Goal: Information Seeking & Learning: Learn about a topic

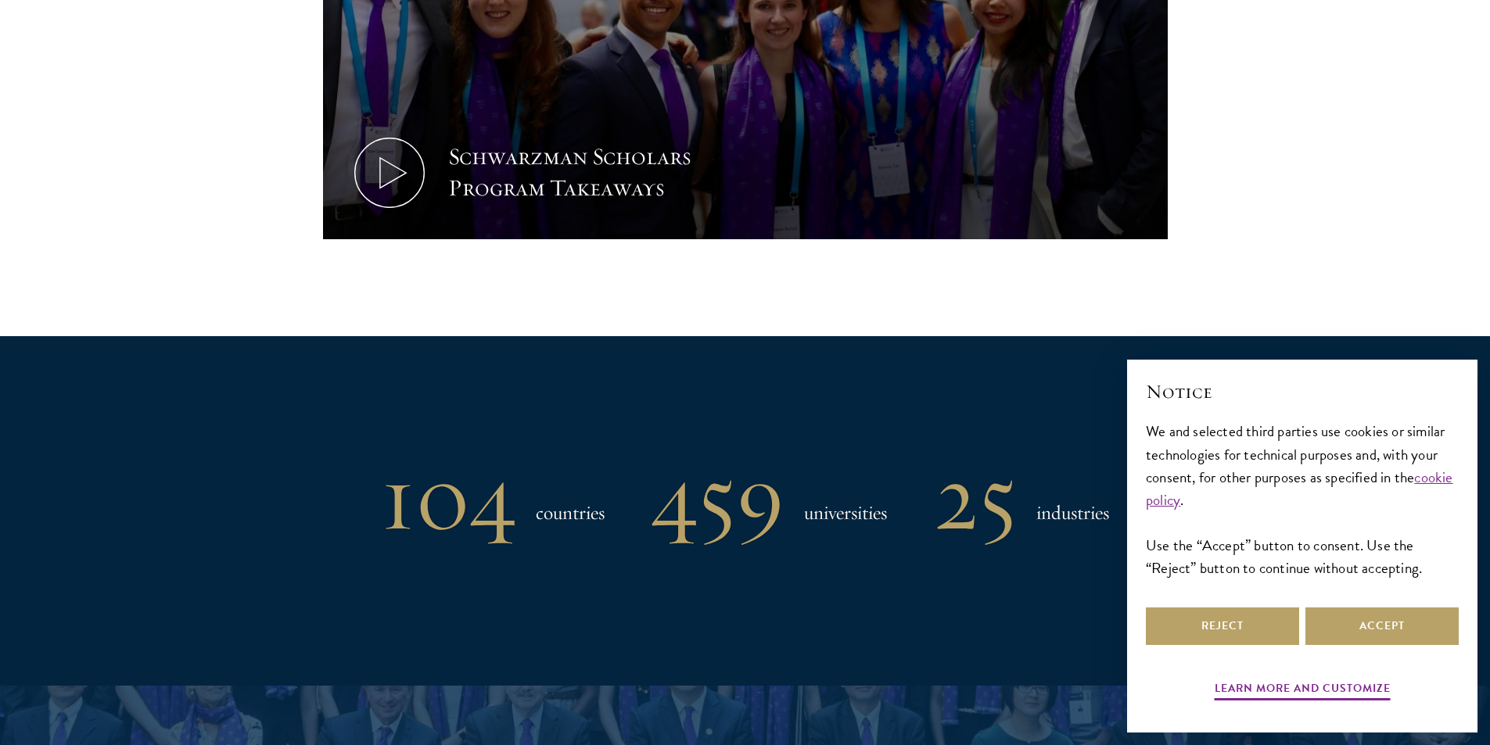
scroll to position [1252, 0]
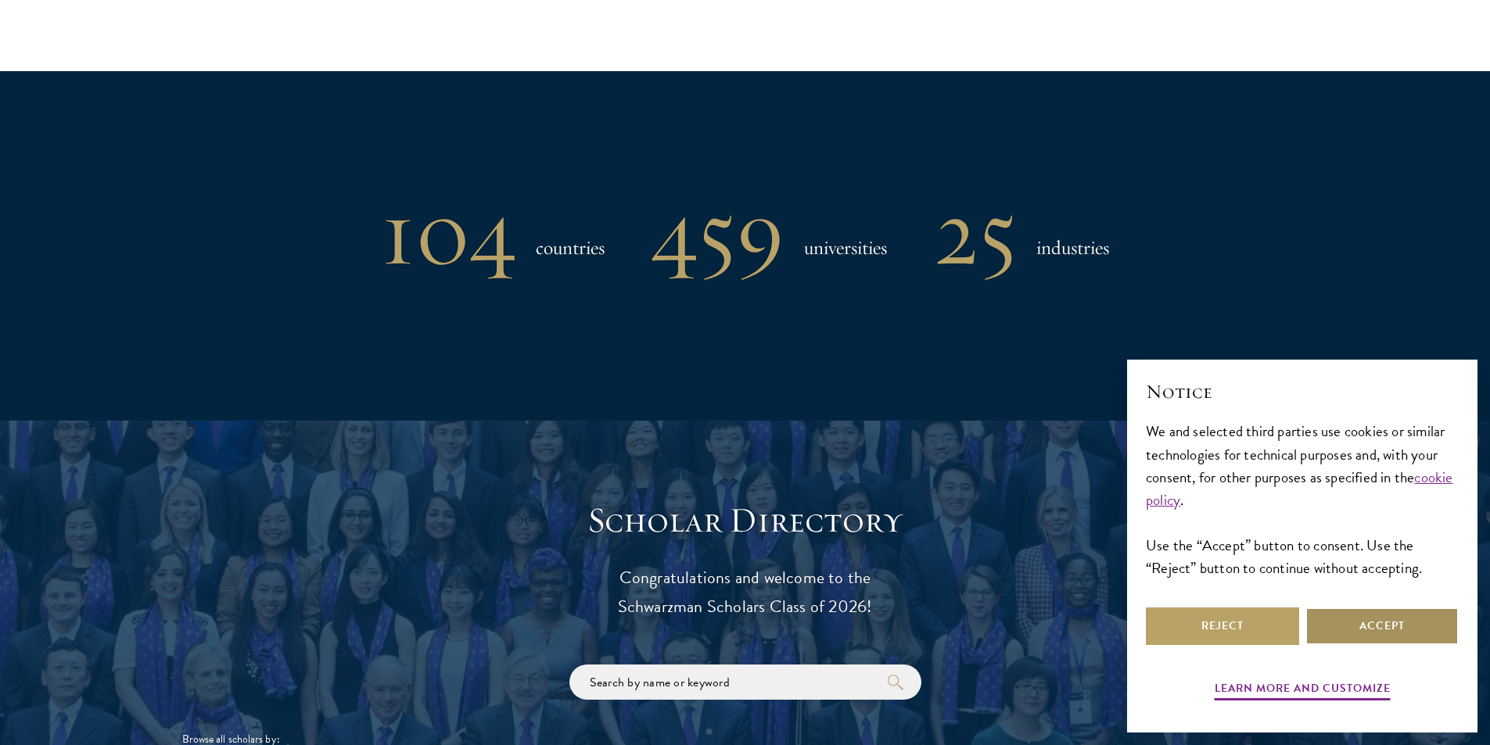
click at [1377, 625] on button "Accept" at bounding box center [1382, 627] width 153 height 38
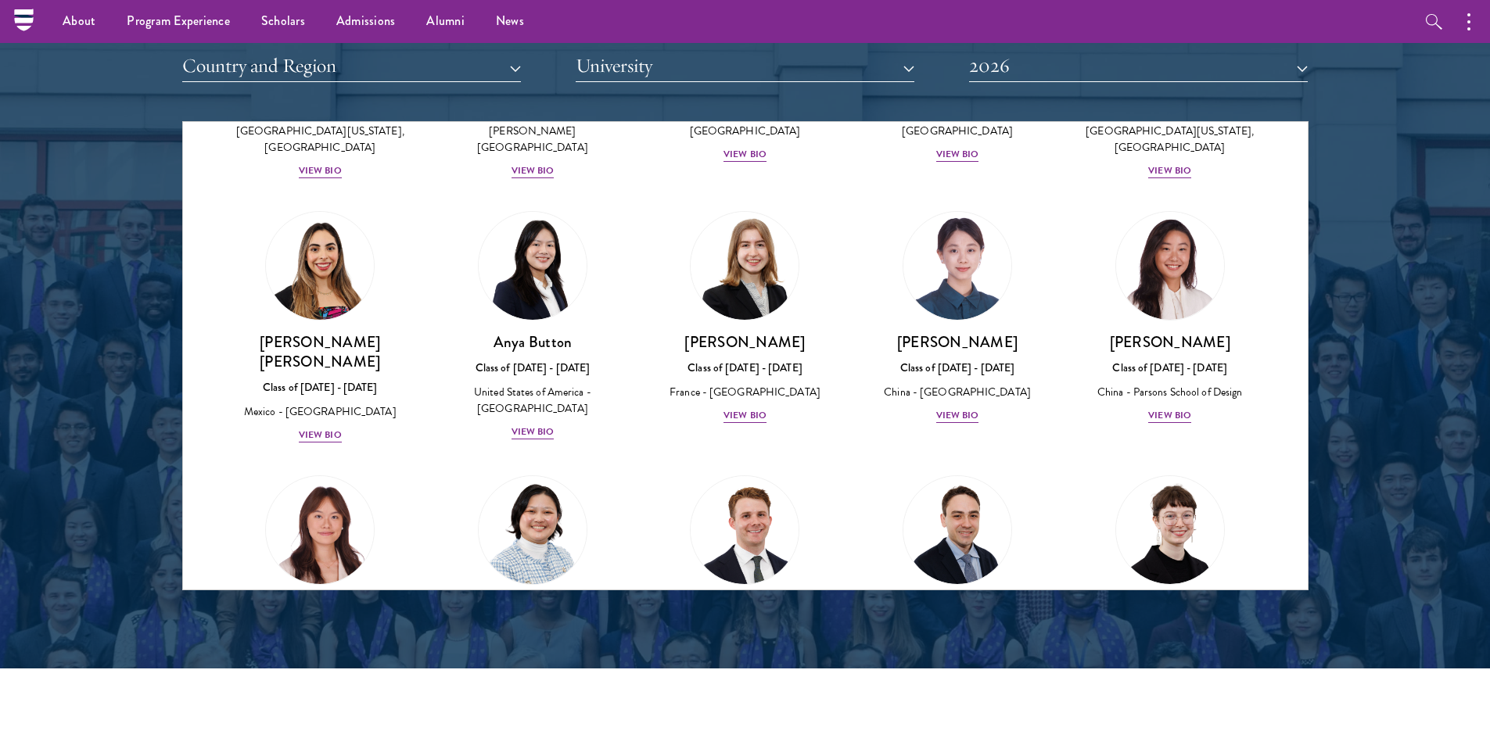
scroll to position [1095, 0]
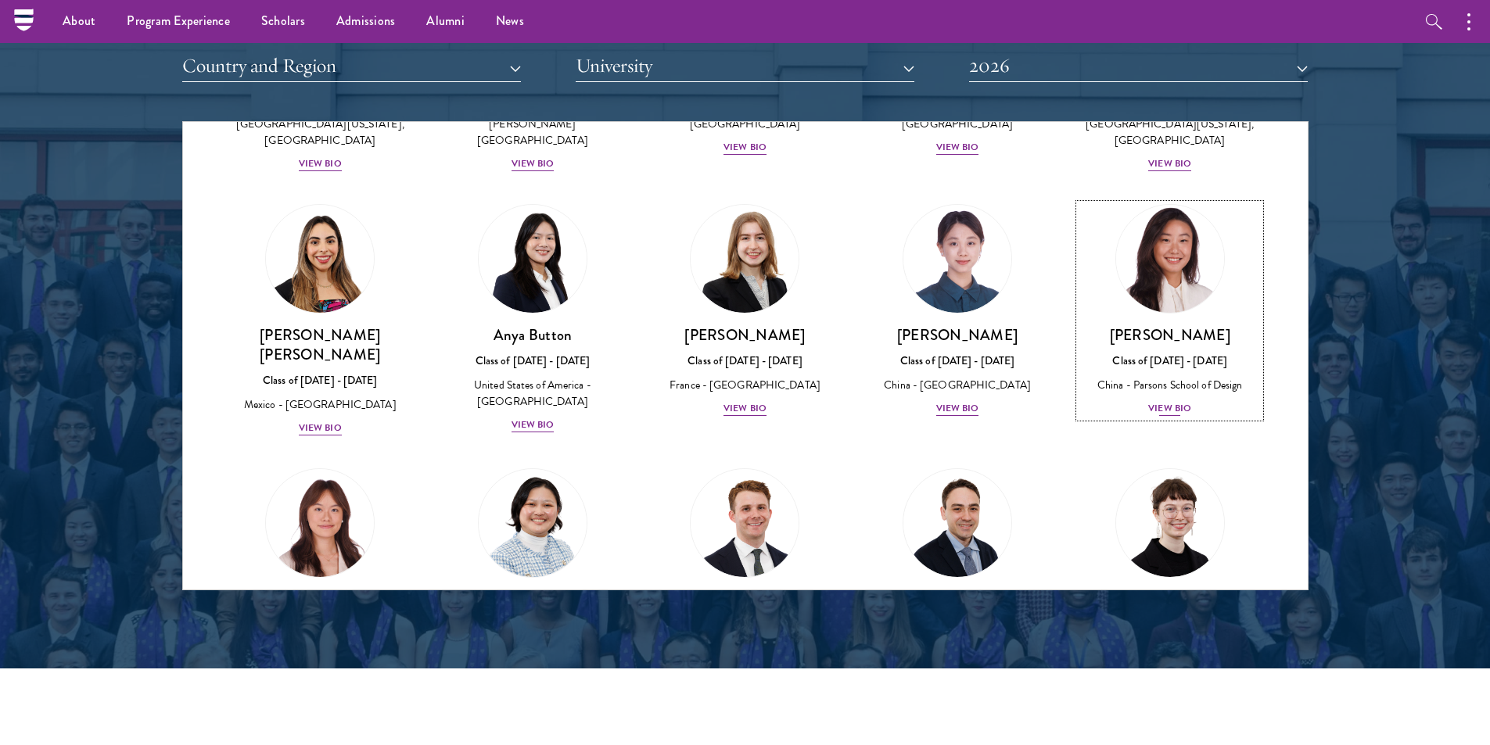
click at [1148, 401] on div "View Bio" at bounding box center [1169, 408] width 43 height 15
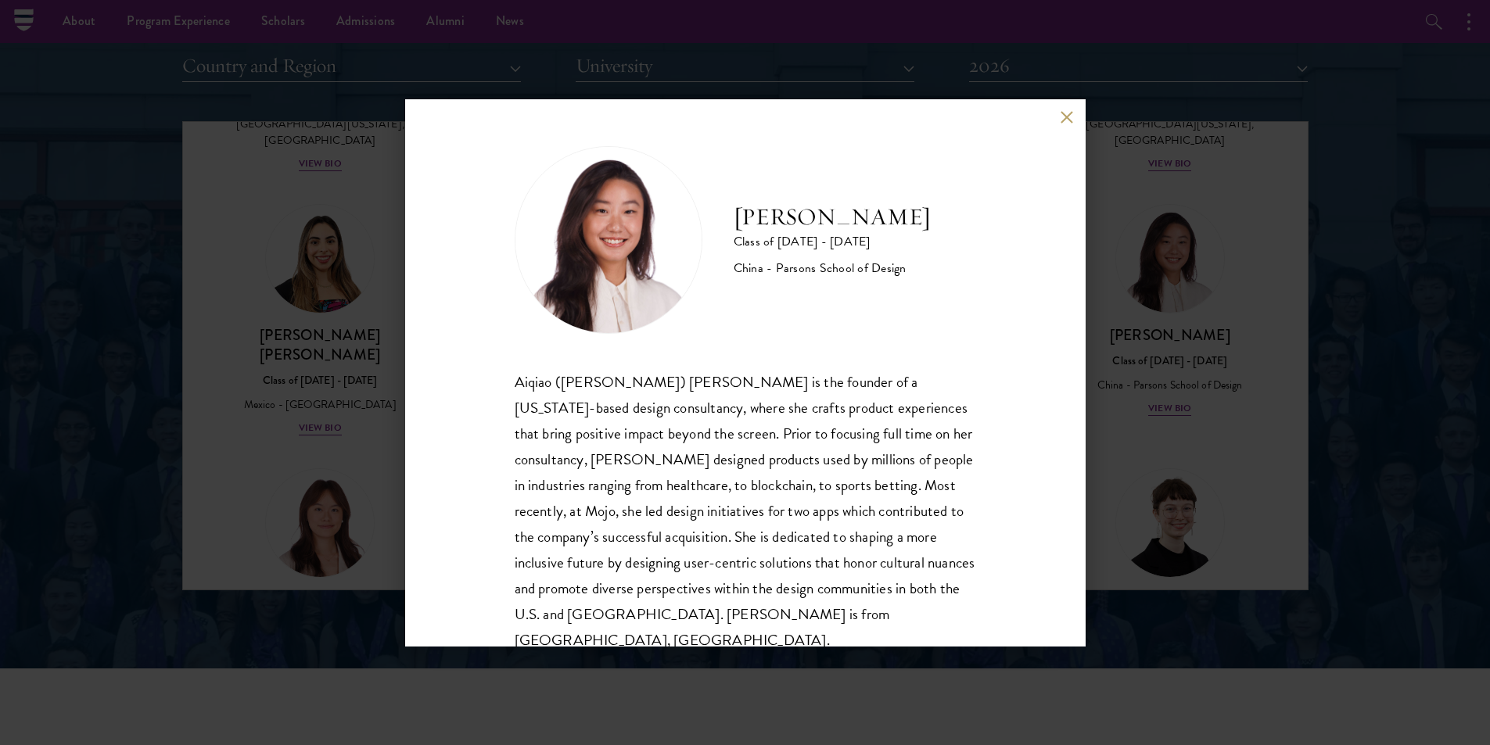
scroll to position [27, 0]
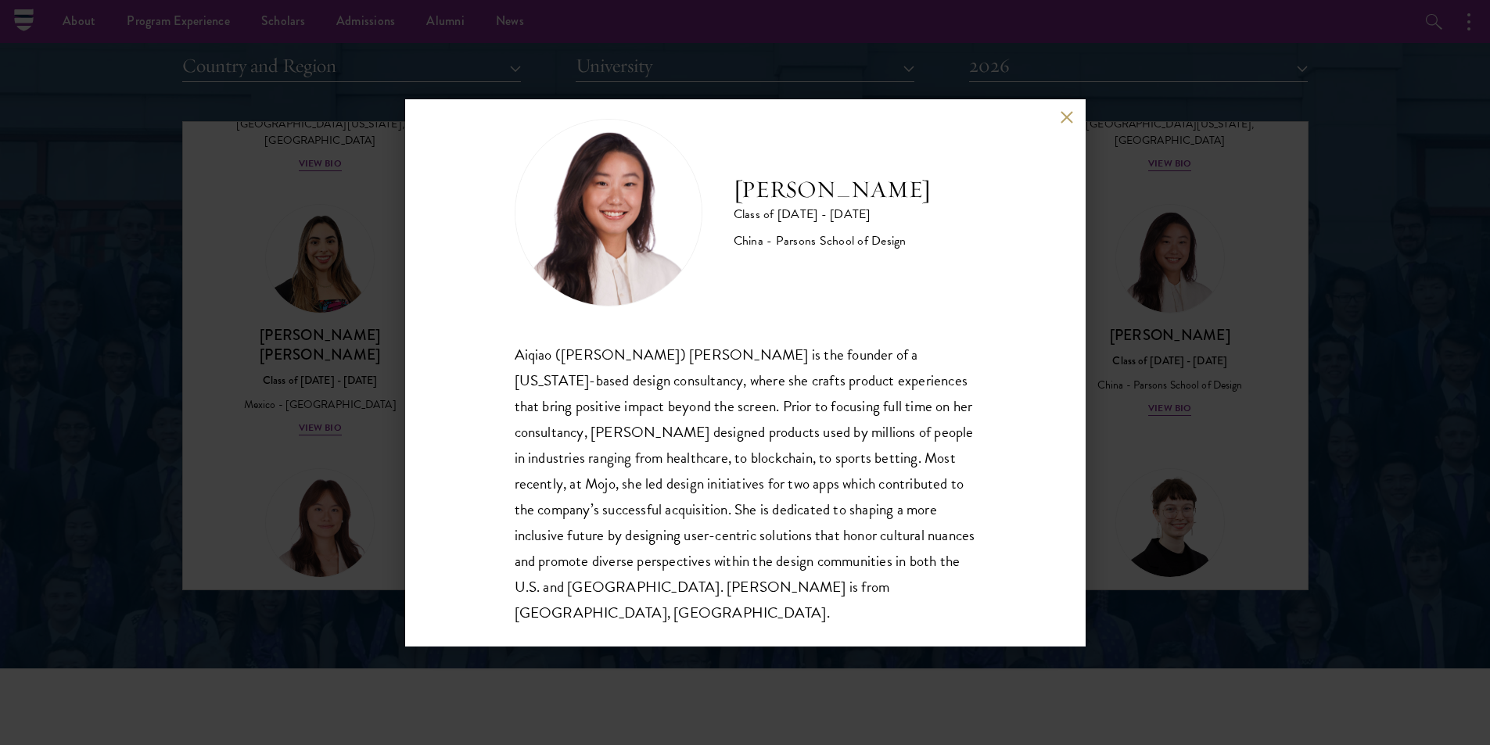
click at [1061, 120] on button at bounding box center [1067, 117] width 13 height 13
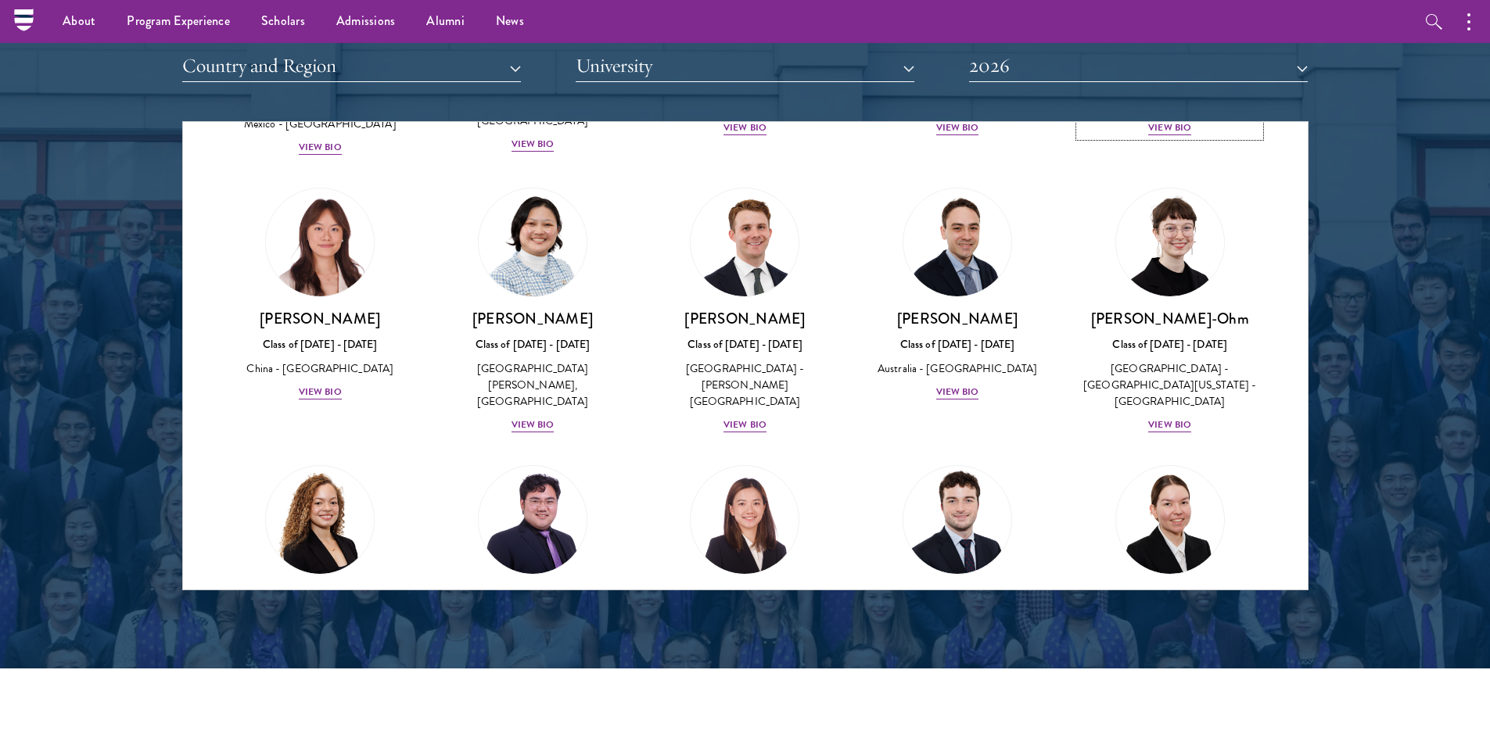
scroll to position [1408, 0]
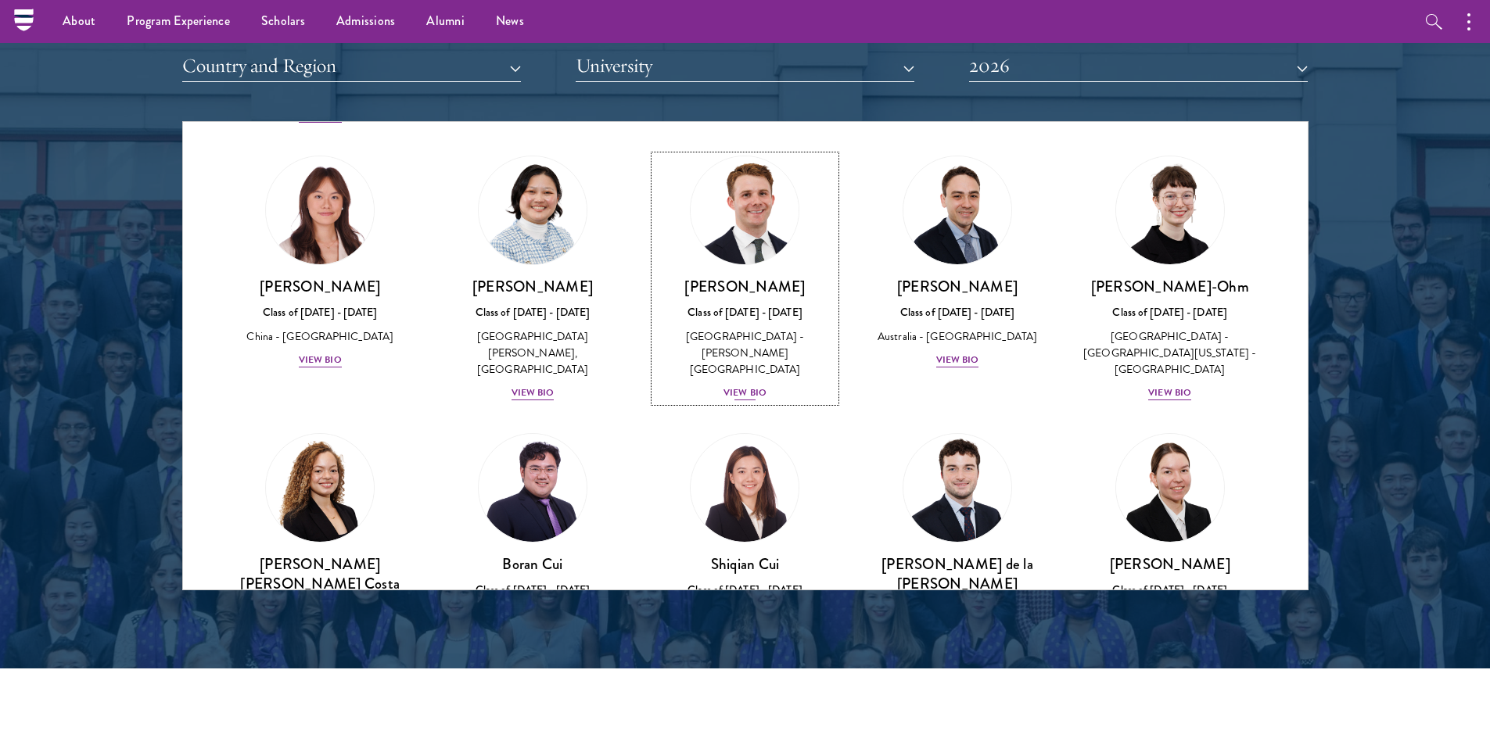
click at [757, 386] on div "View Bio" at bounding box center [745, 393] width 43 height 15
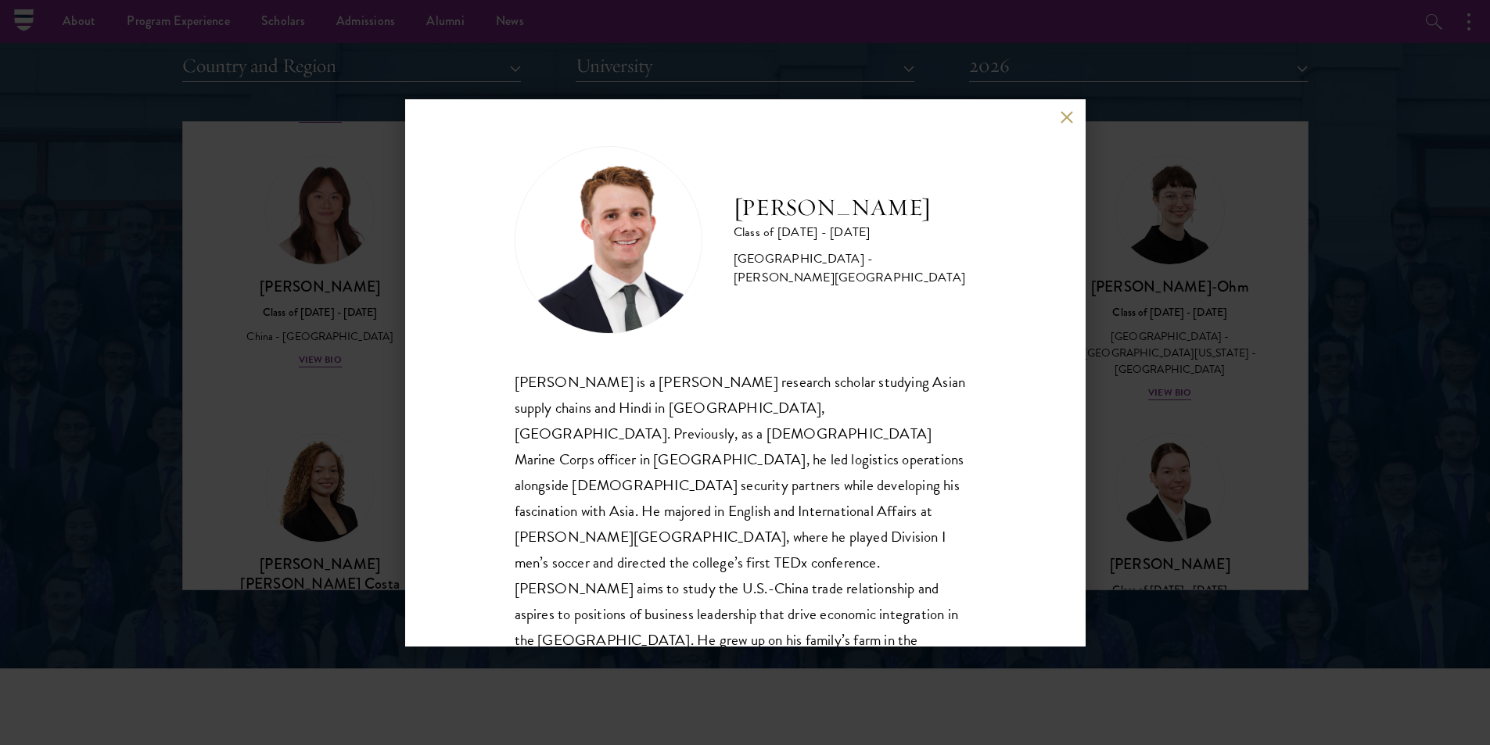
click at [1069, 121] on button at bounding box center [1067, 117] width 13 height 13
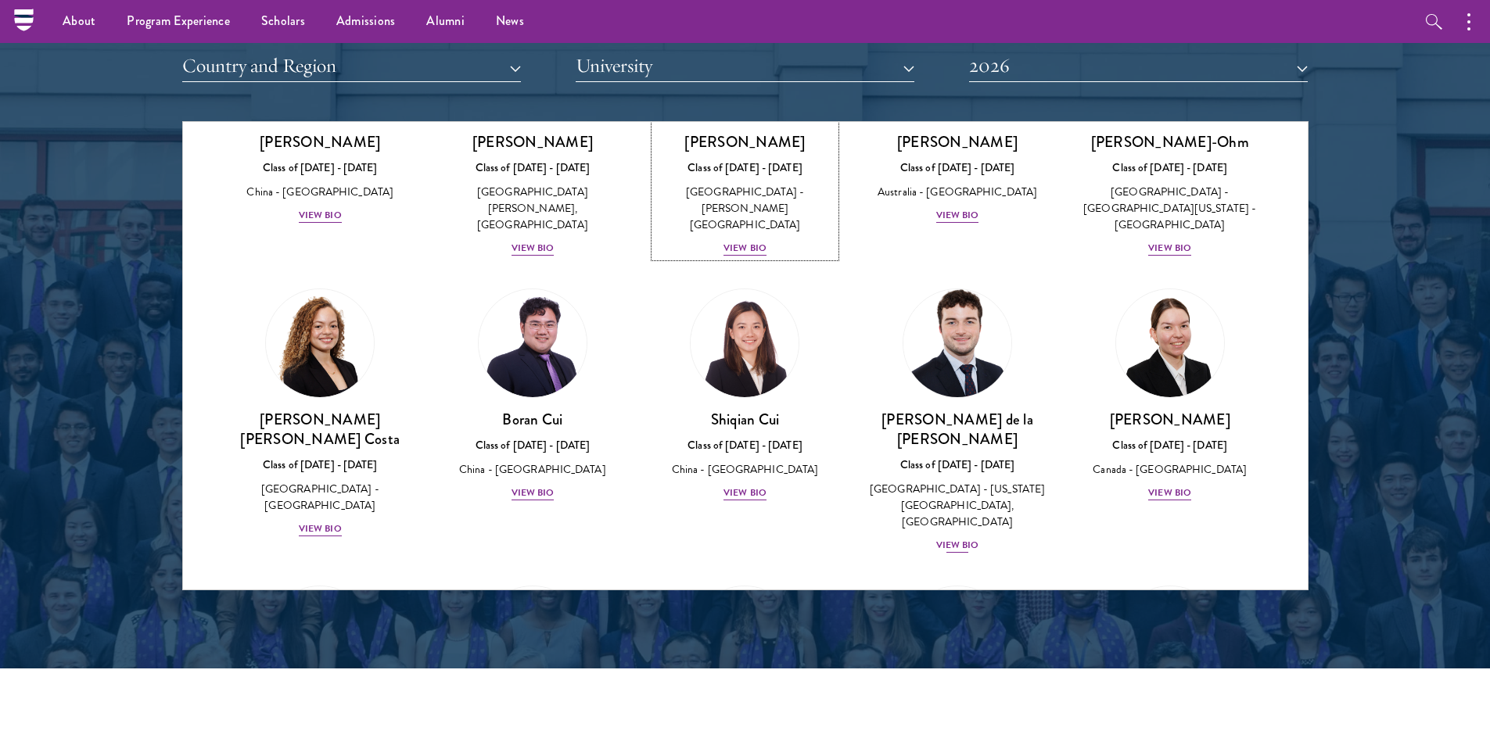
scroll to position [1564, 0]
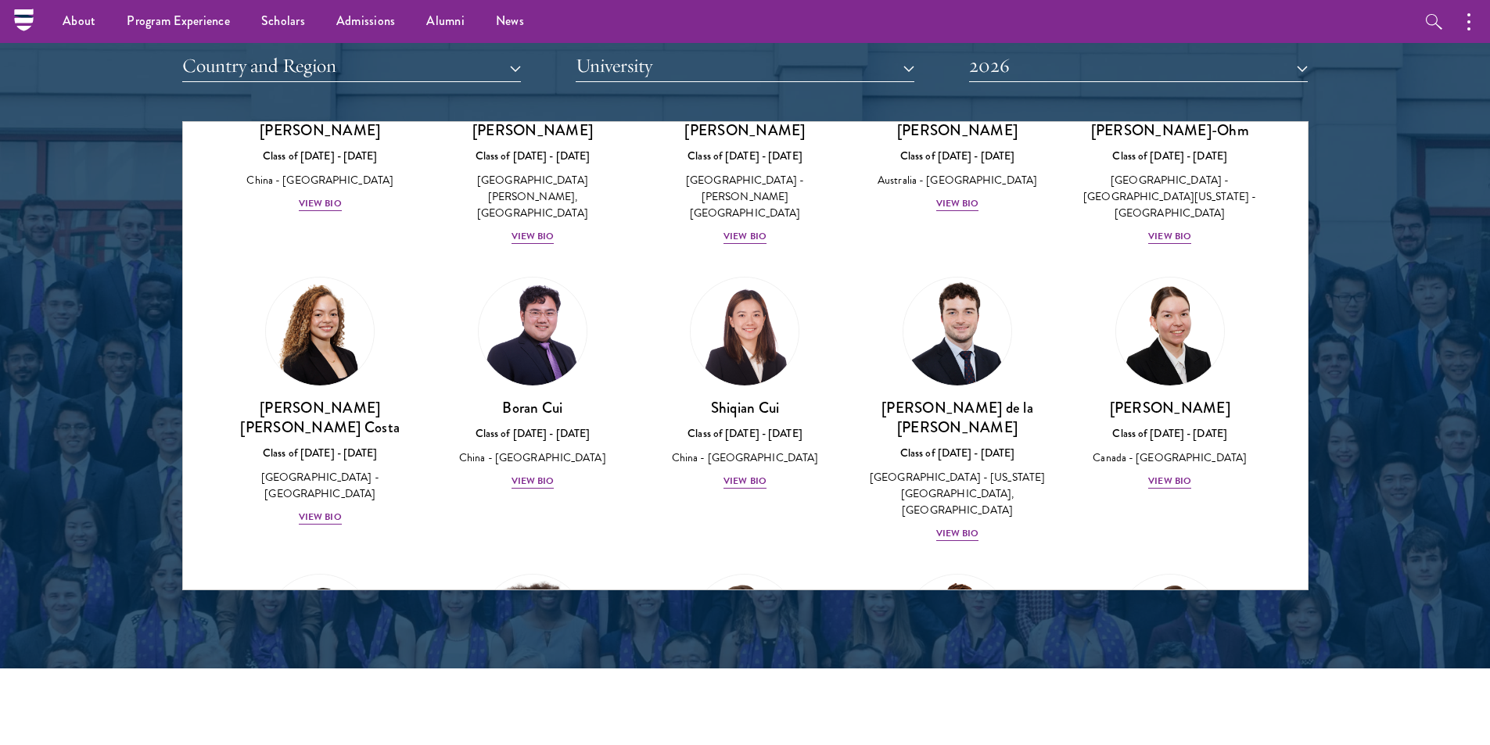
click at [851, 327] on div "Gonzalo de la Cruz Class of 2025 - 2026 Spain - New York University, Abu Dhabi …" at bounding box center [957, 409] width 213 height 297
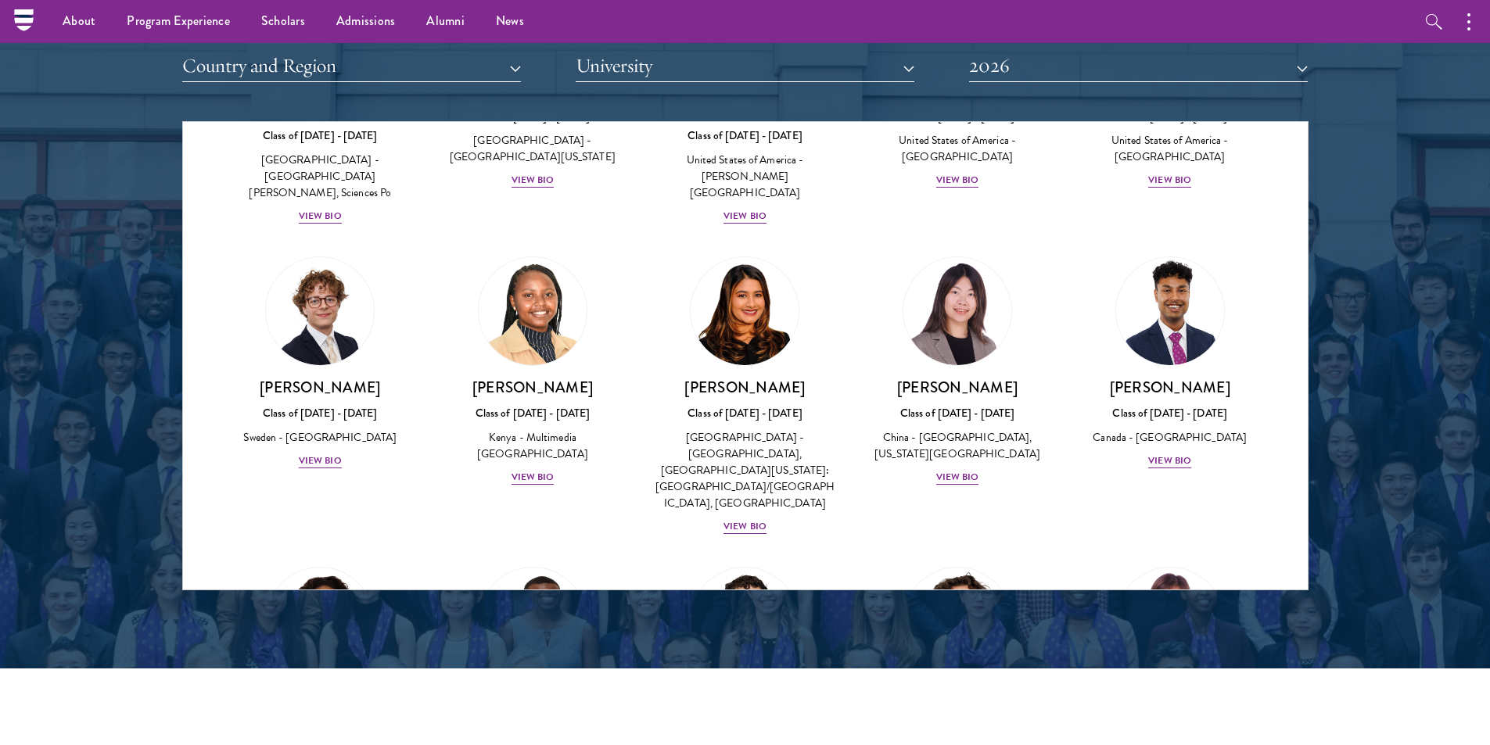
scroll to position [2190, 0]
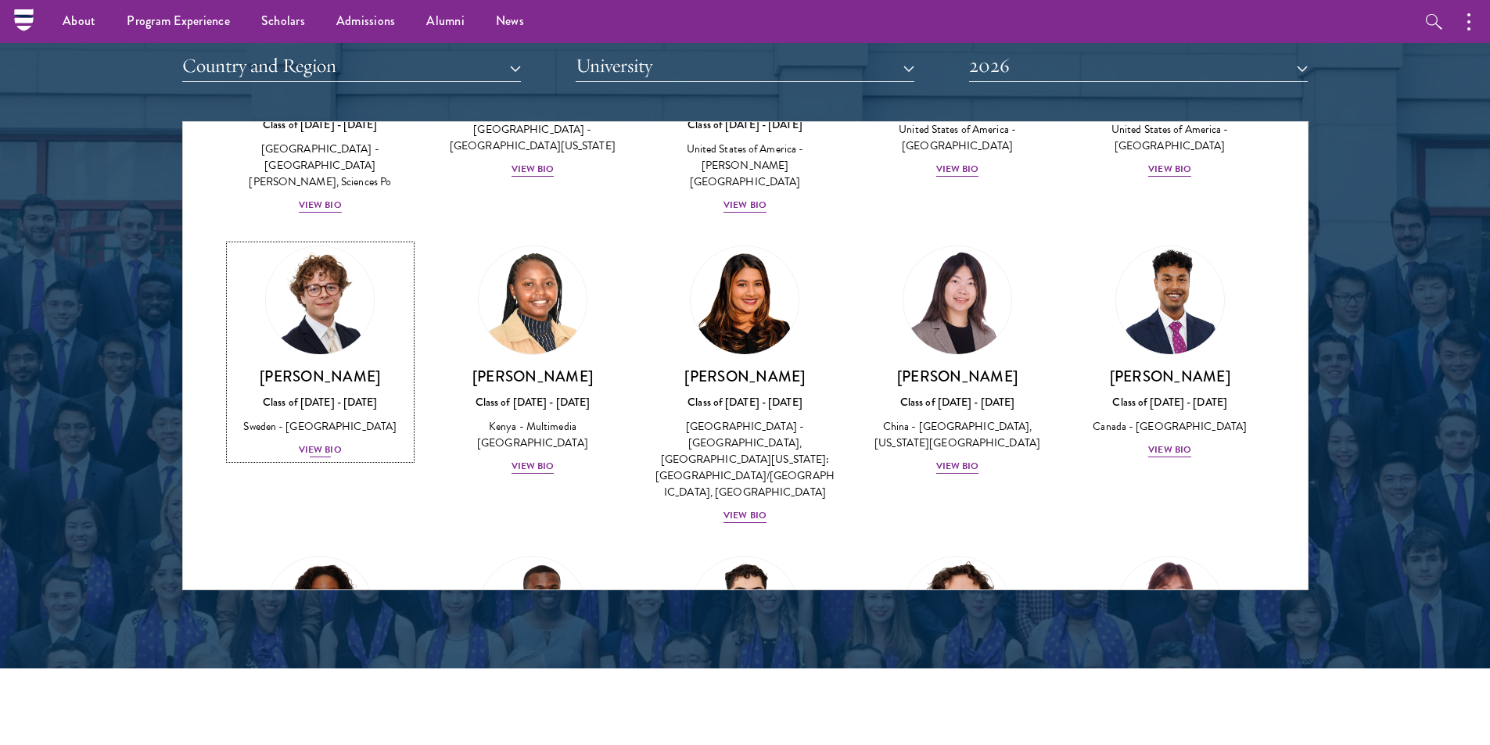
click at [345, 367] on div "Leo Gerdén Class of 2025 - 2026 Sweden - Harvard University View Bio" at bounding box center [320, 413] width 181 height 92
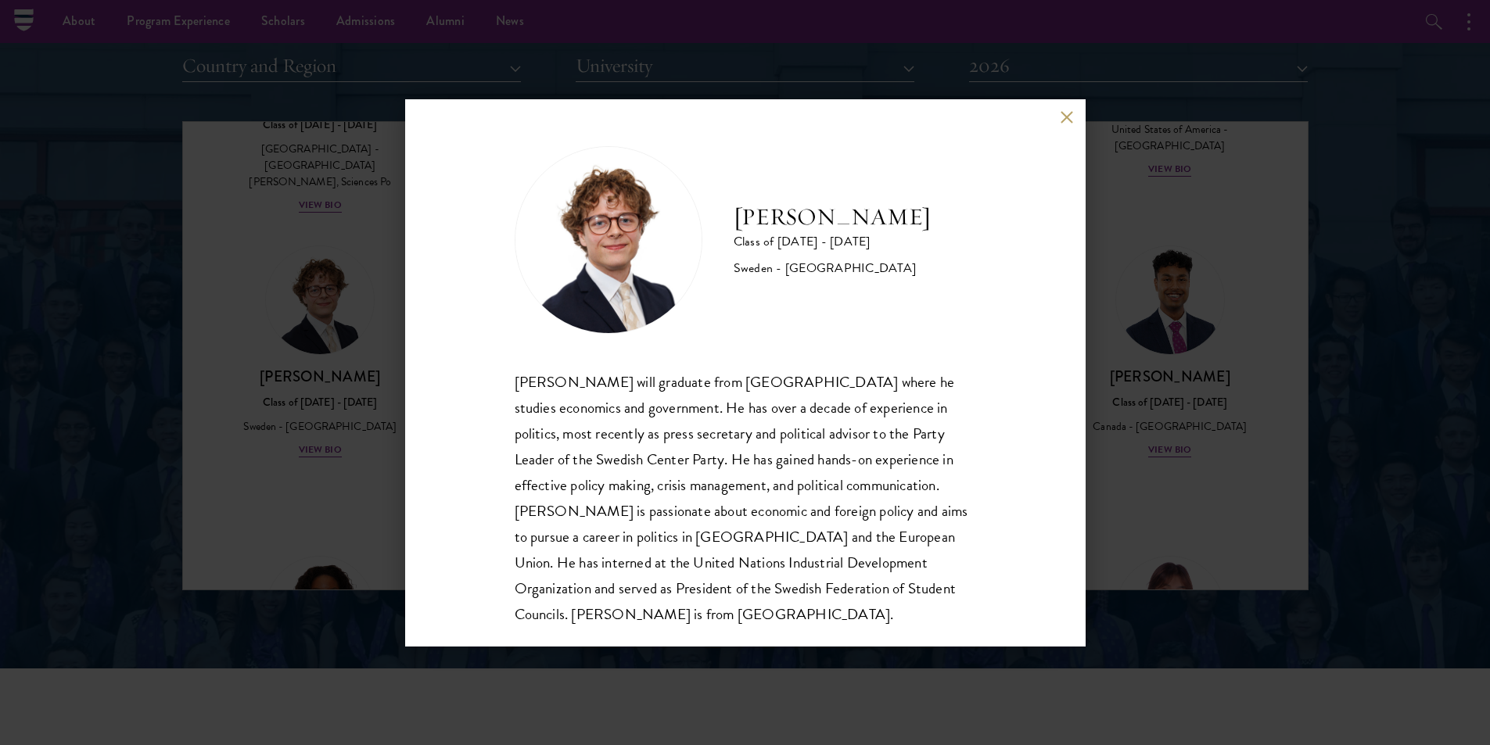
scroll to position [2, 0]
click at [1222, 336] on div "Leo Gerdén Class of 2025 - 2026 Sweden - Harvard University Leo Gerdén will gra…" at bounding box center [745, 372] width 1490 height 745
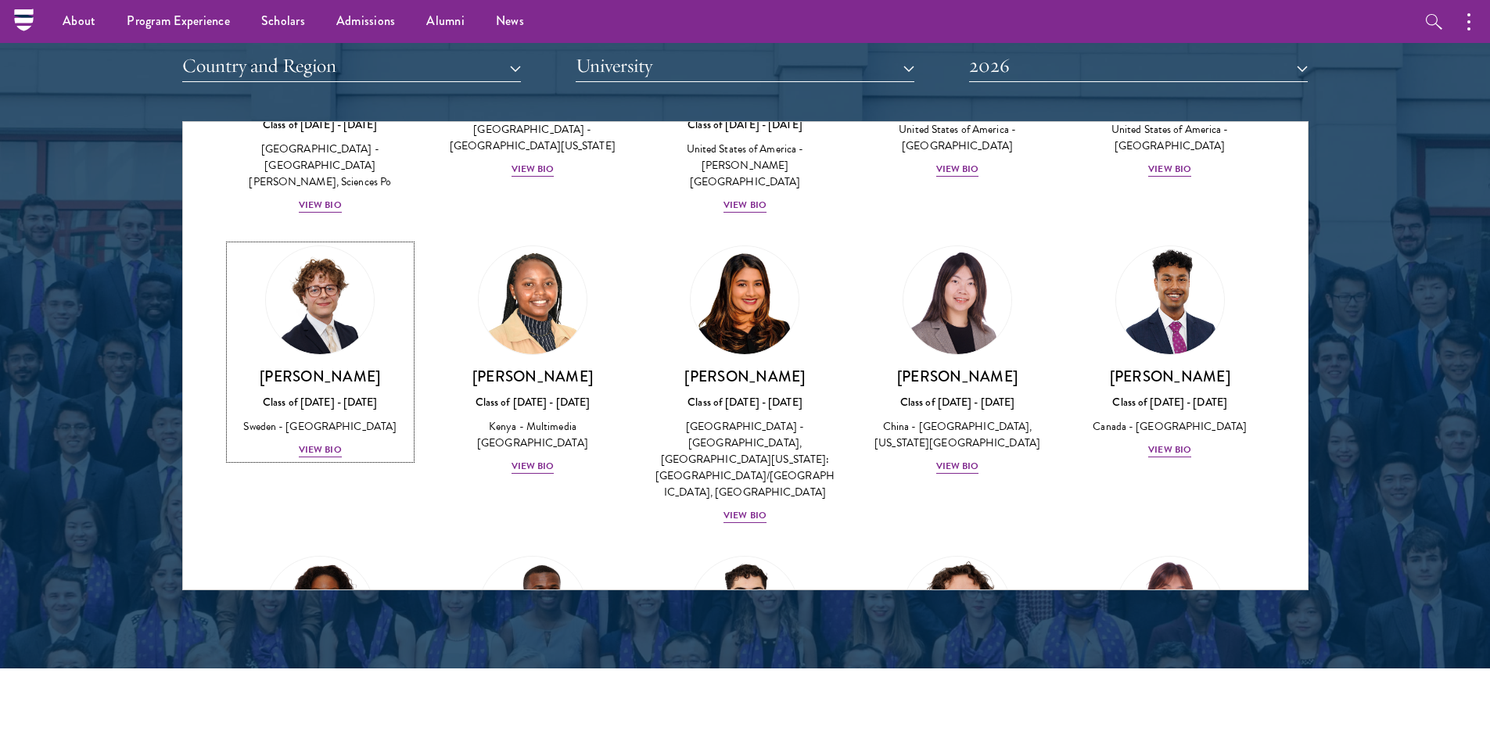
scroll to position [2096, 0]
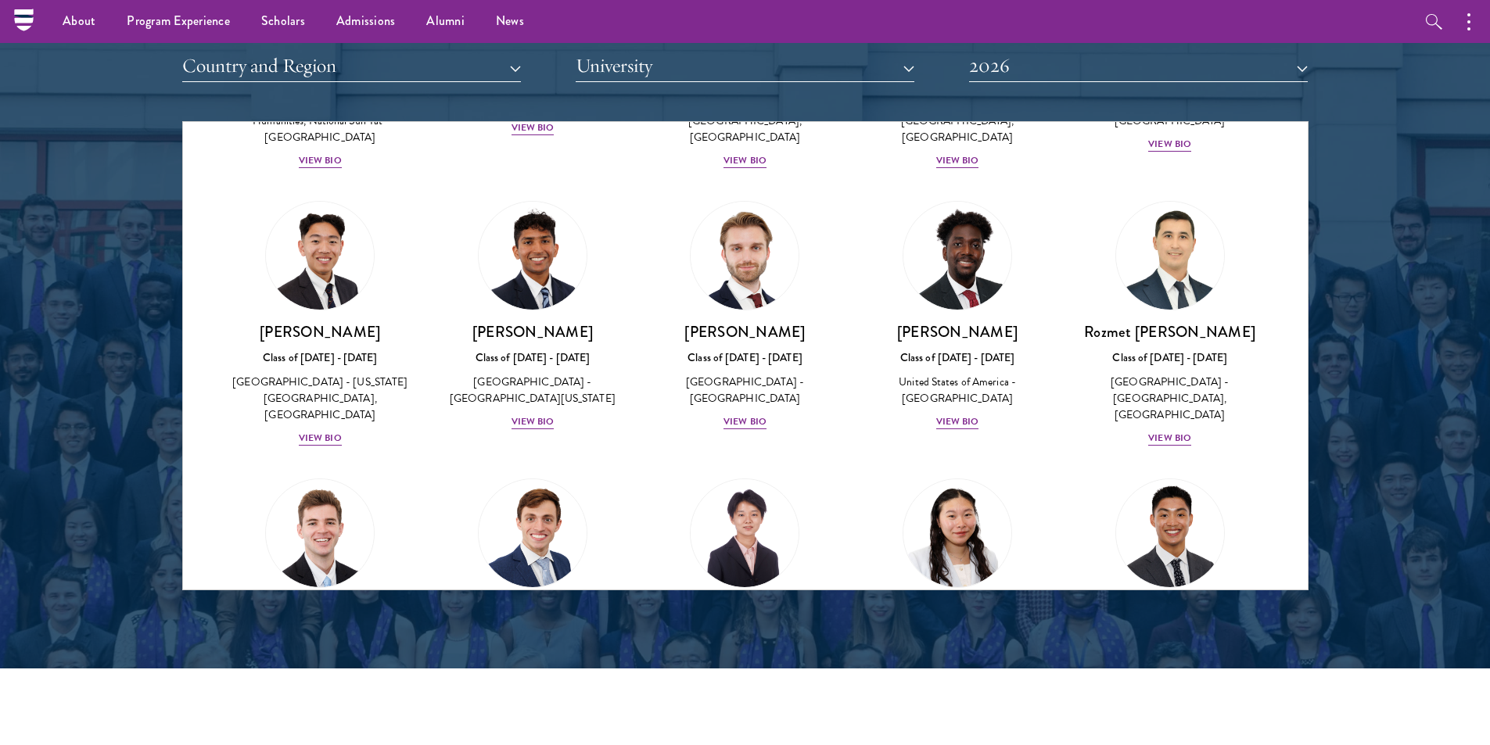
scroll to position [6789, 0]
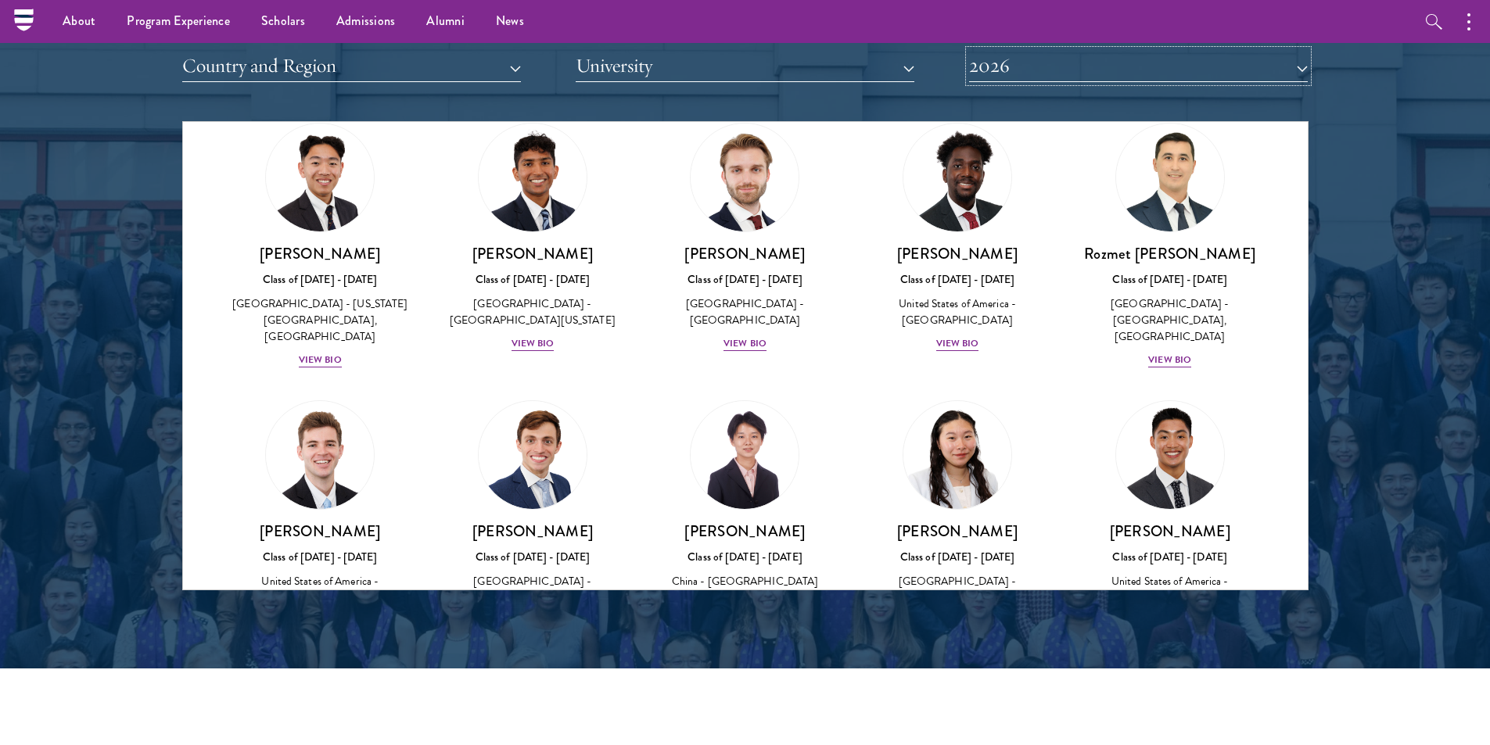
click at [1065, 73] on button "2026" at bounding box center [1138, 66] width 339 height 32
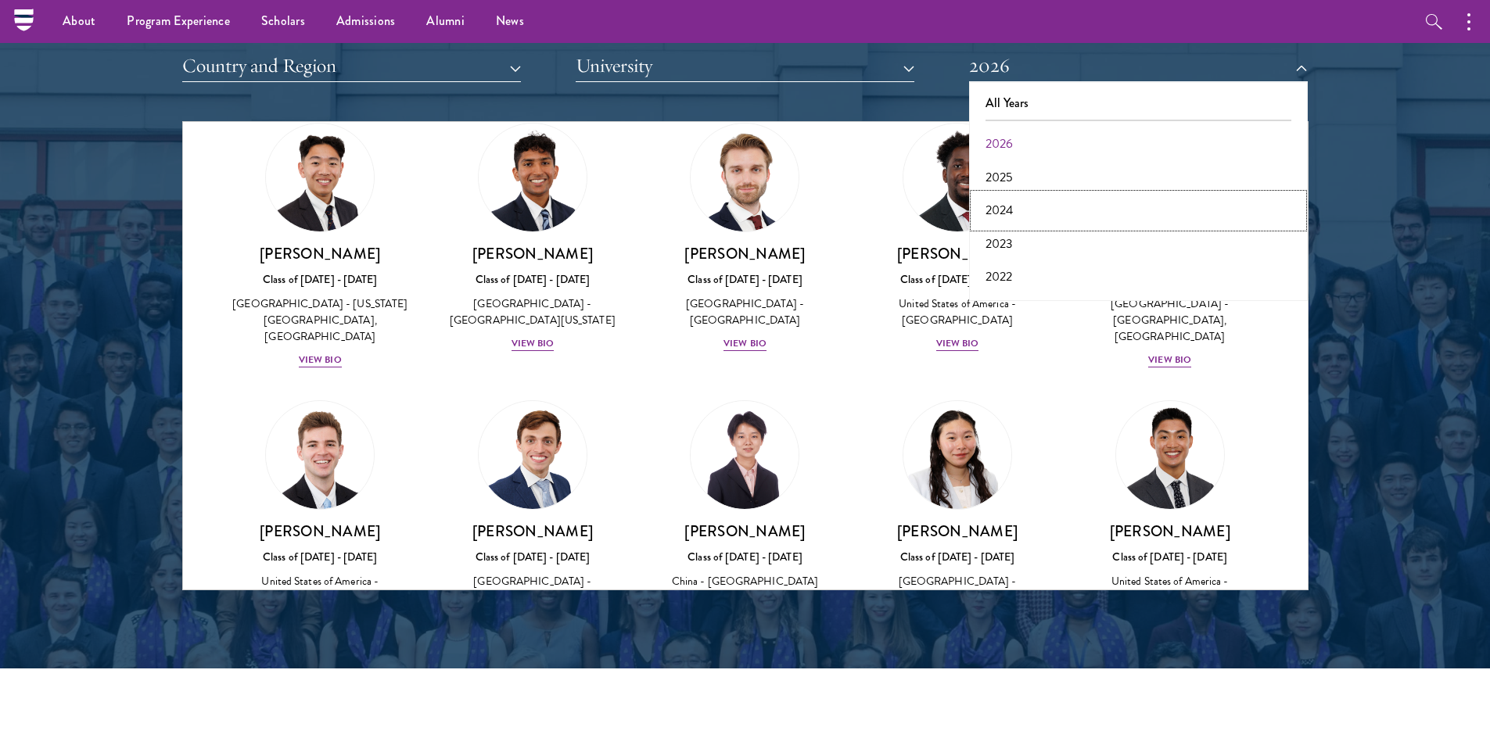
click at [1065, 220] on button "2024" at bounding box center [1138, 210] width 329 height 33
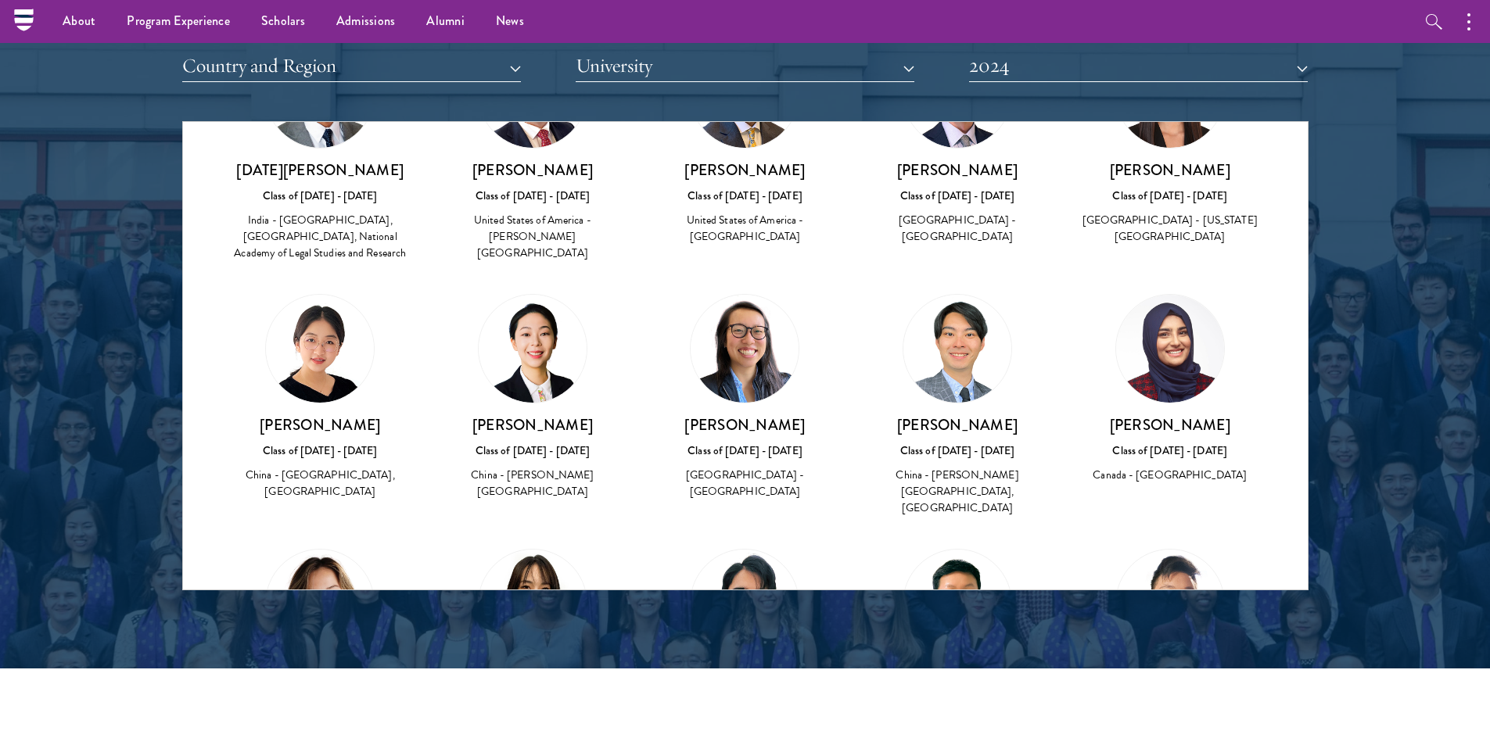
scroll to position [6576, 0]
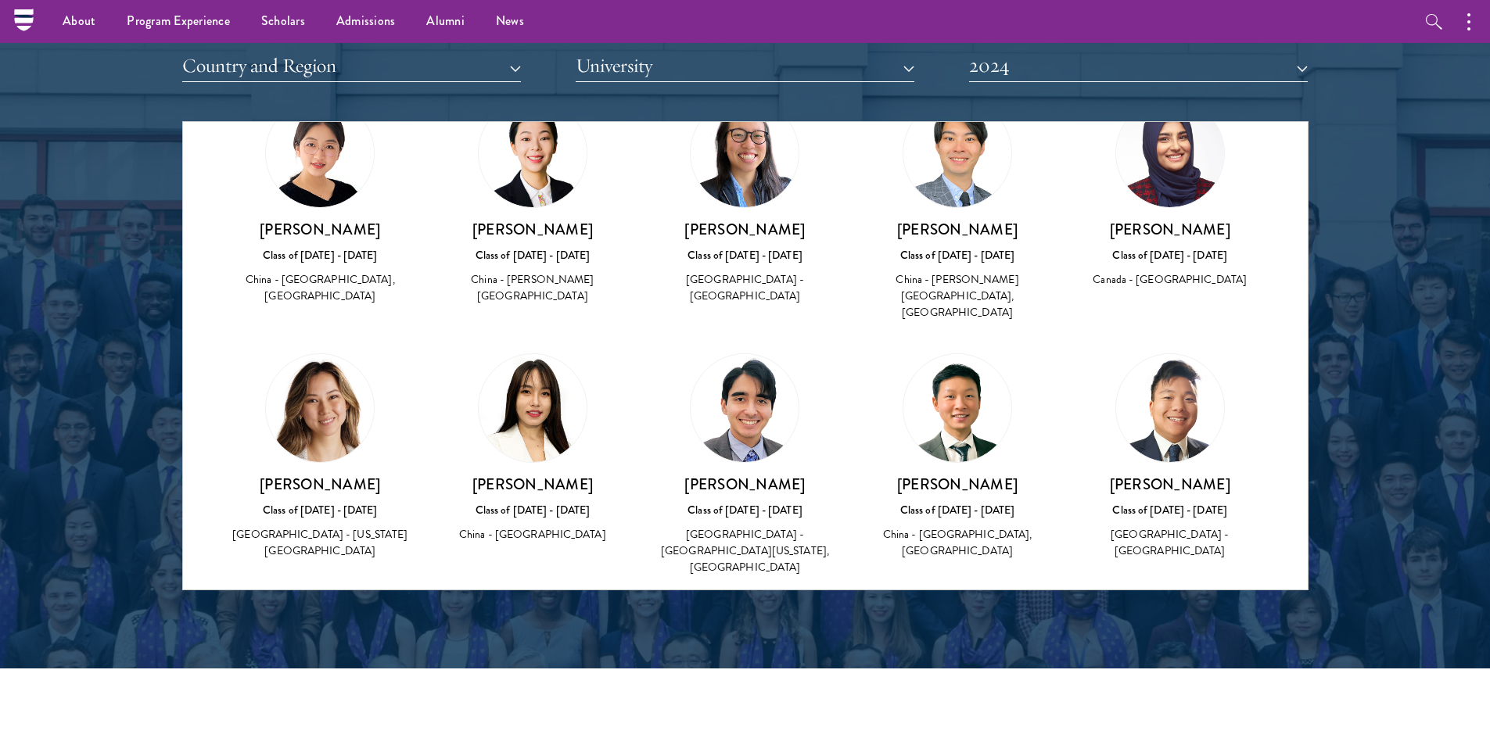
click at [537, 609] on img at bounding box center [533, 663] width 108 height 108
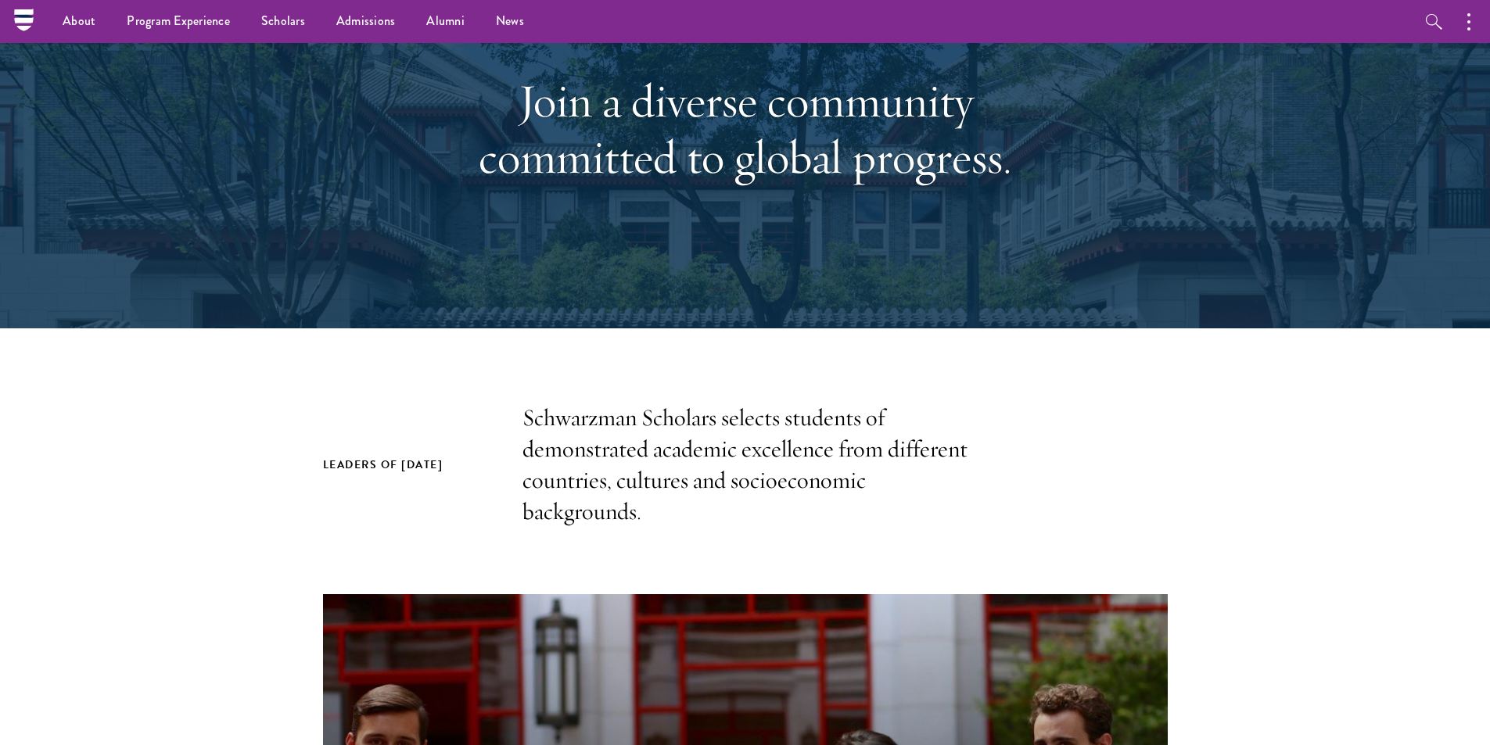
scroll to position [0, 0]
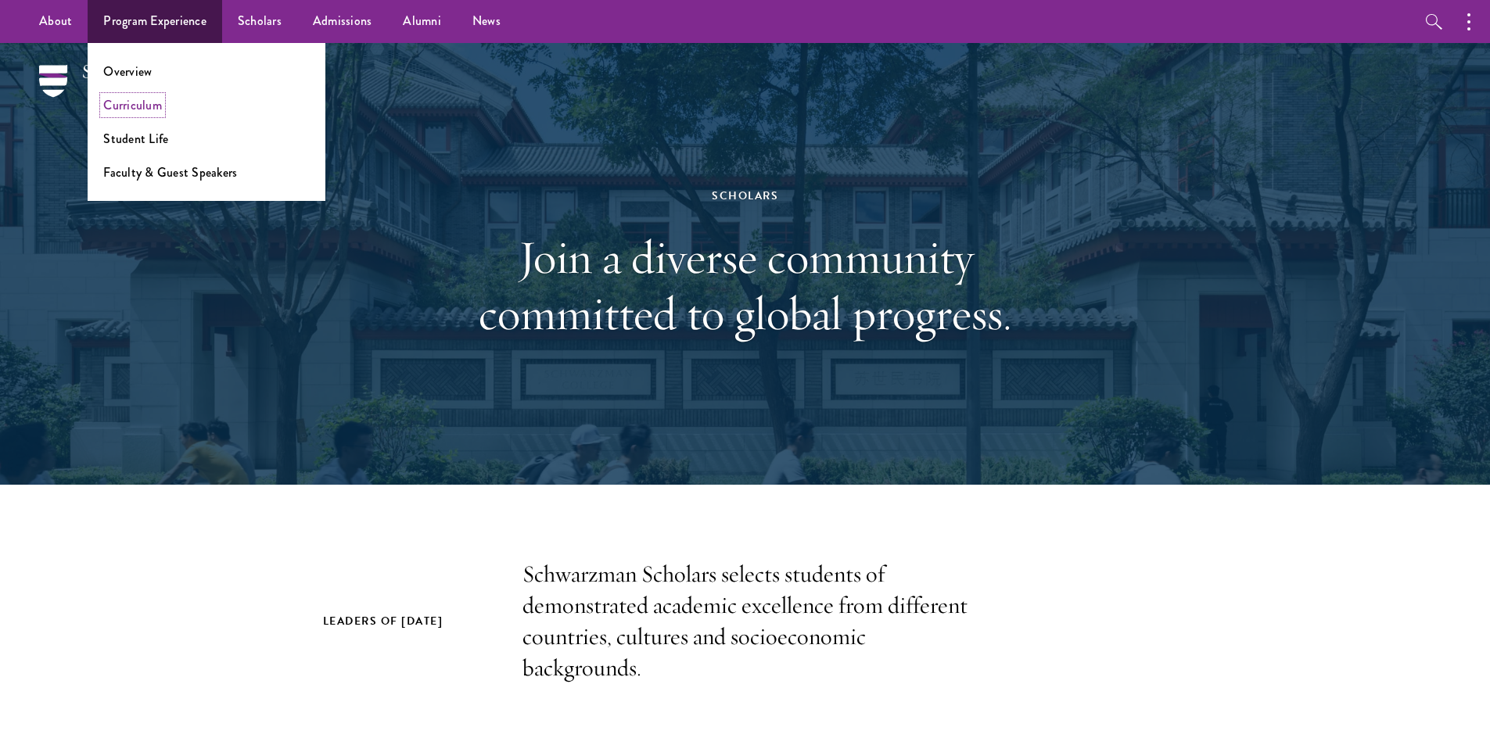
click at [132, 101] on link "Curriculum" at bounding box center [132, 105] width 59 height 18
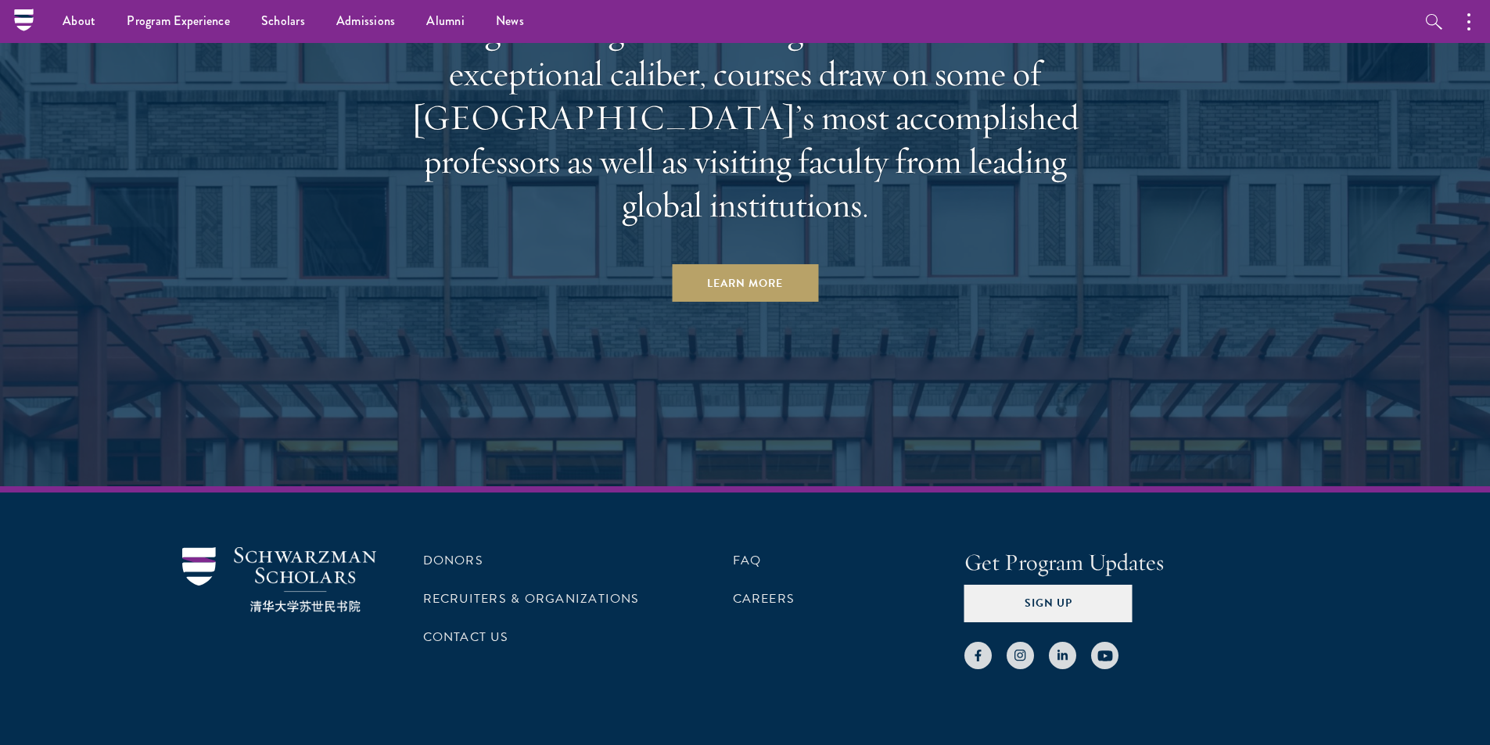
scroll to position [9455, 0]
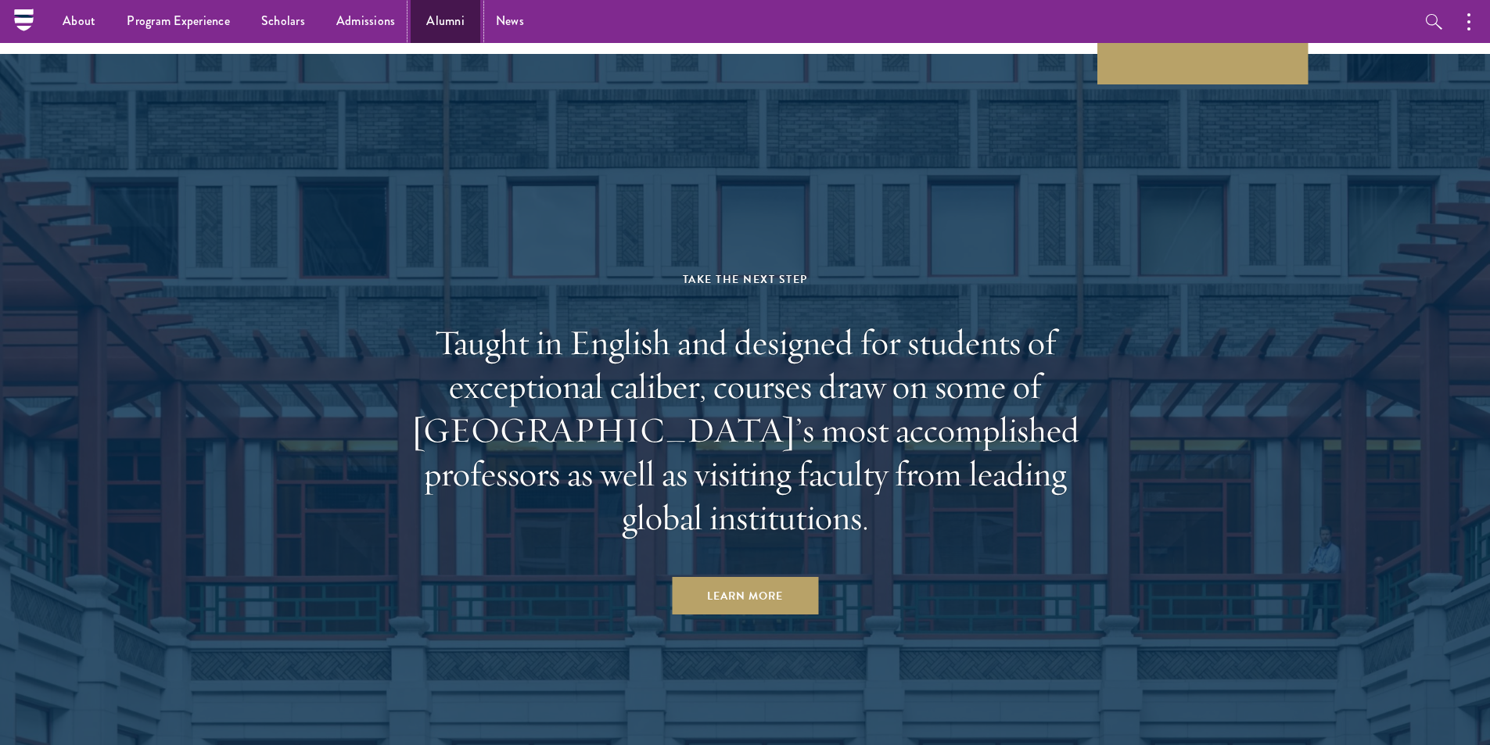
click at [439, 31] on link "Alumni" at bounding box center [446, 21] width 70 height 43
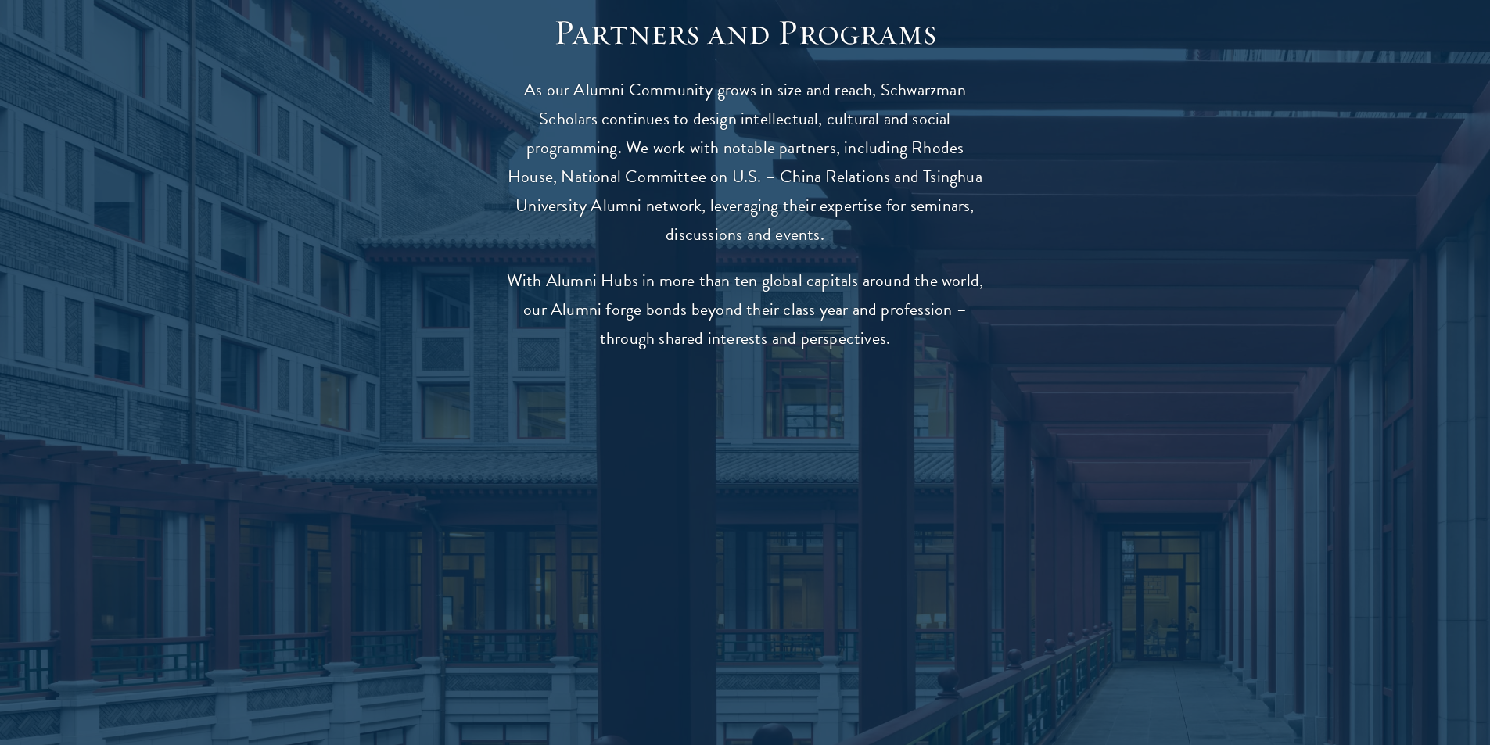
scroll to position [3285, 0]
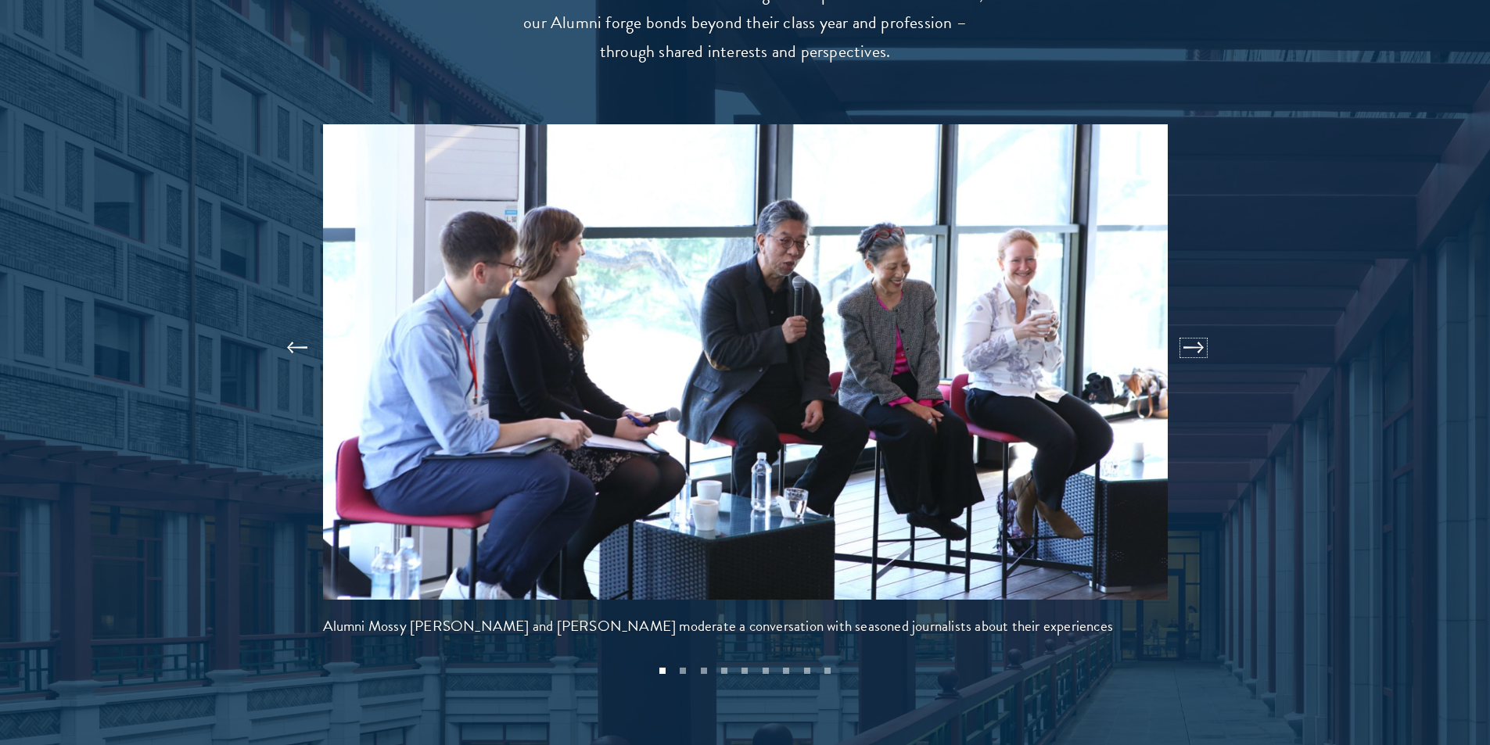
click at [1187, 326] on button at bounding box center [1194, 348] width 52 height 44
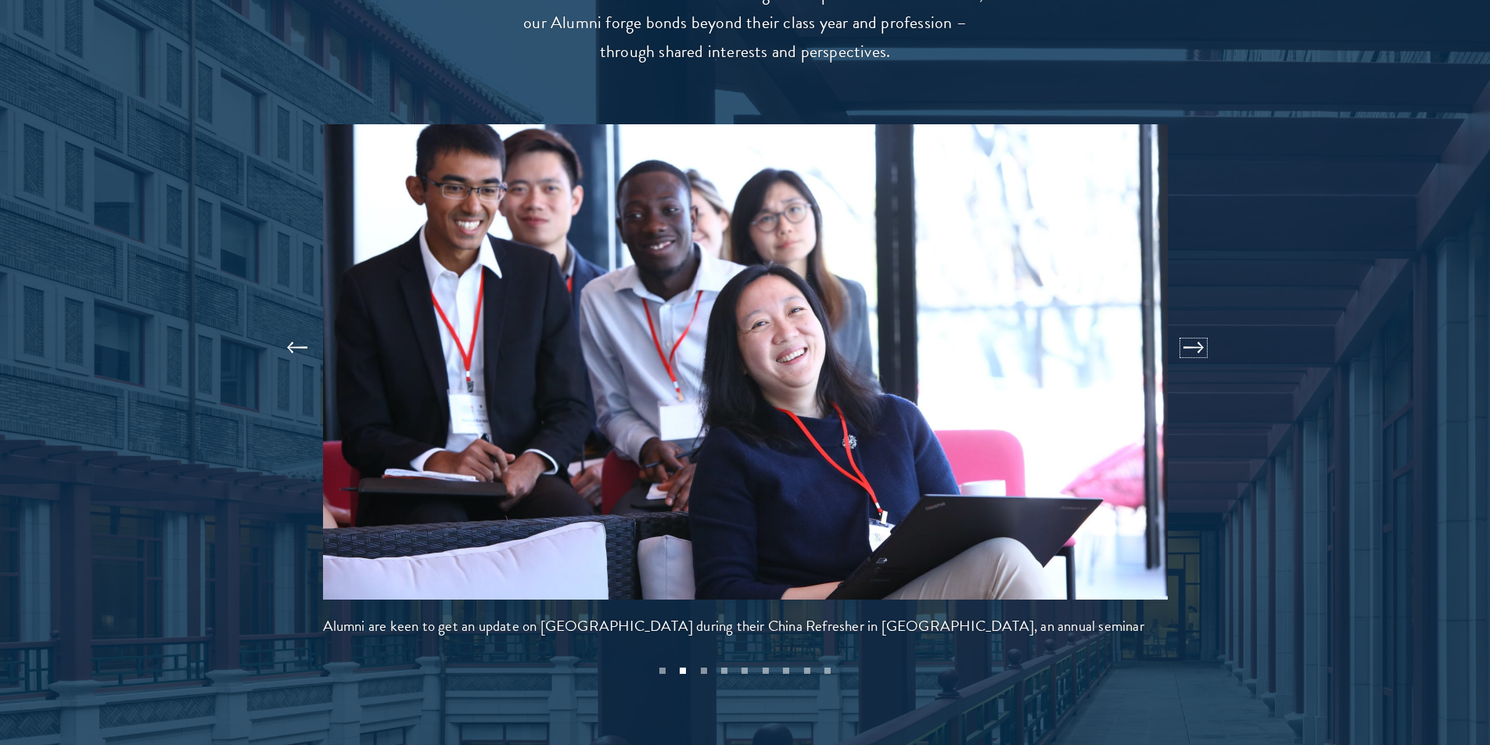
click at [1187, 326] on button at bounding box center [1194, 348] width 52 height 44
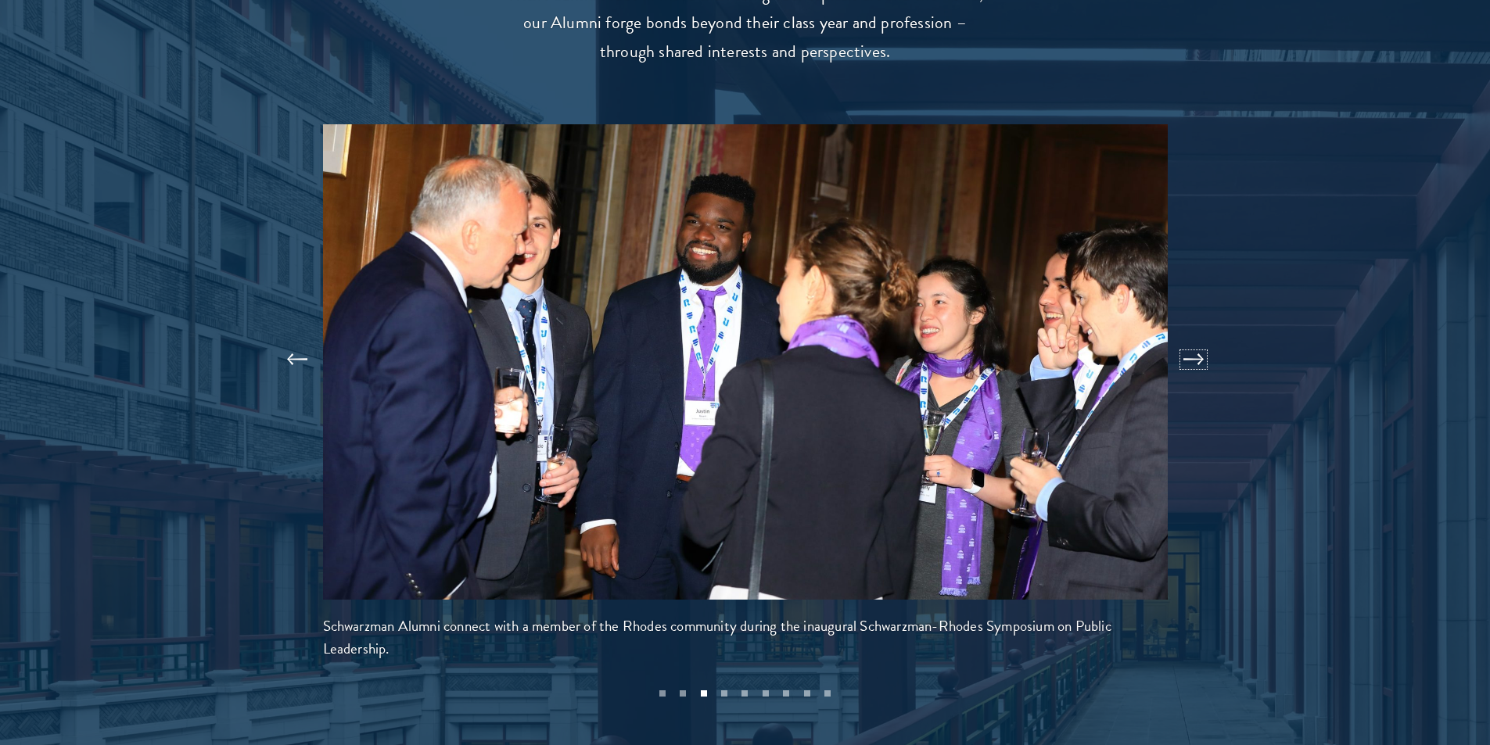
click at [1199, 338] on button at bounding box center [1194, 360] width 52 height 44
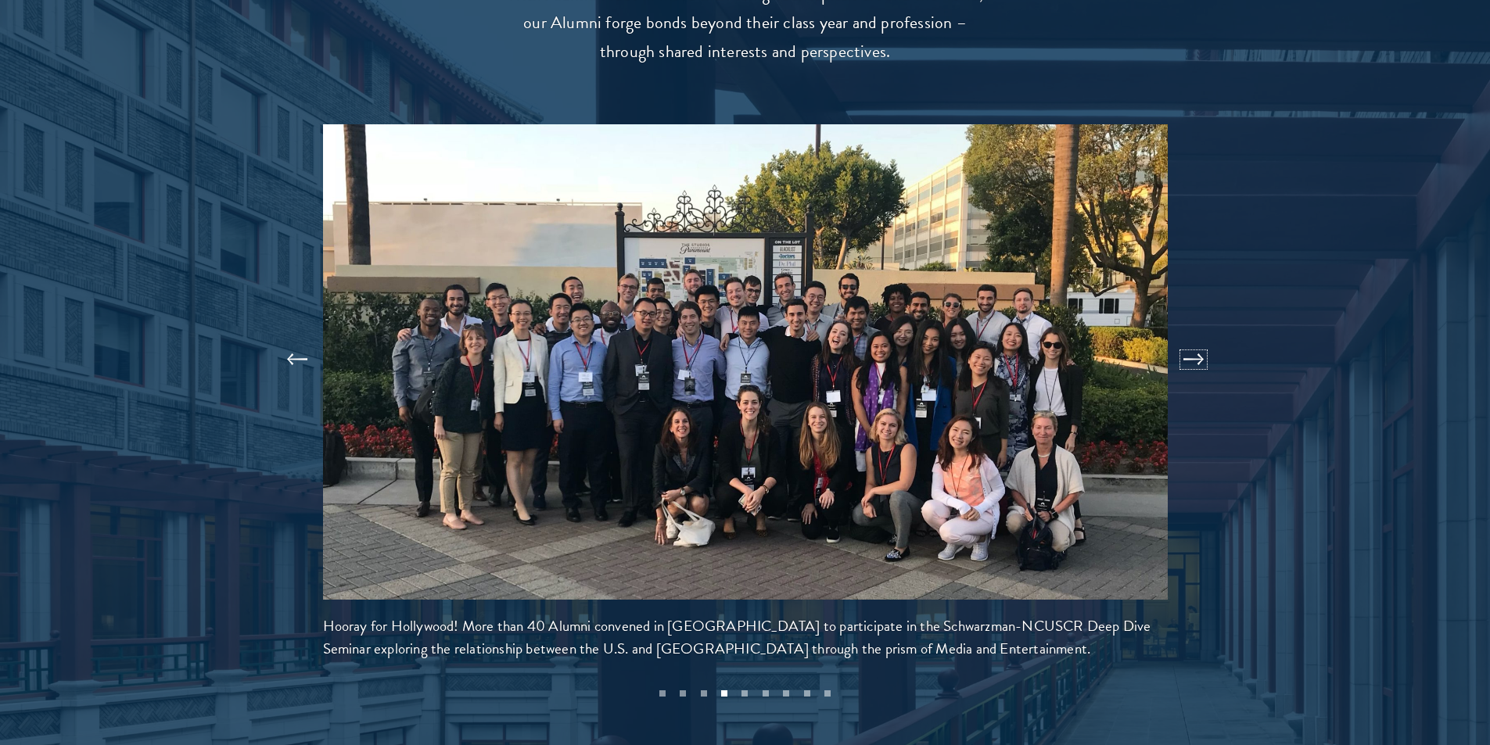
click at [1199, 338] on button at bounding box center [1194, 360] width 52 height 44
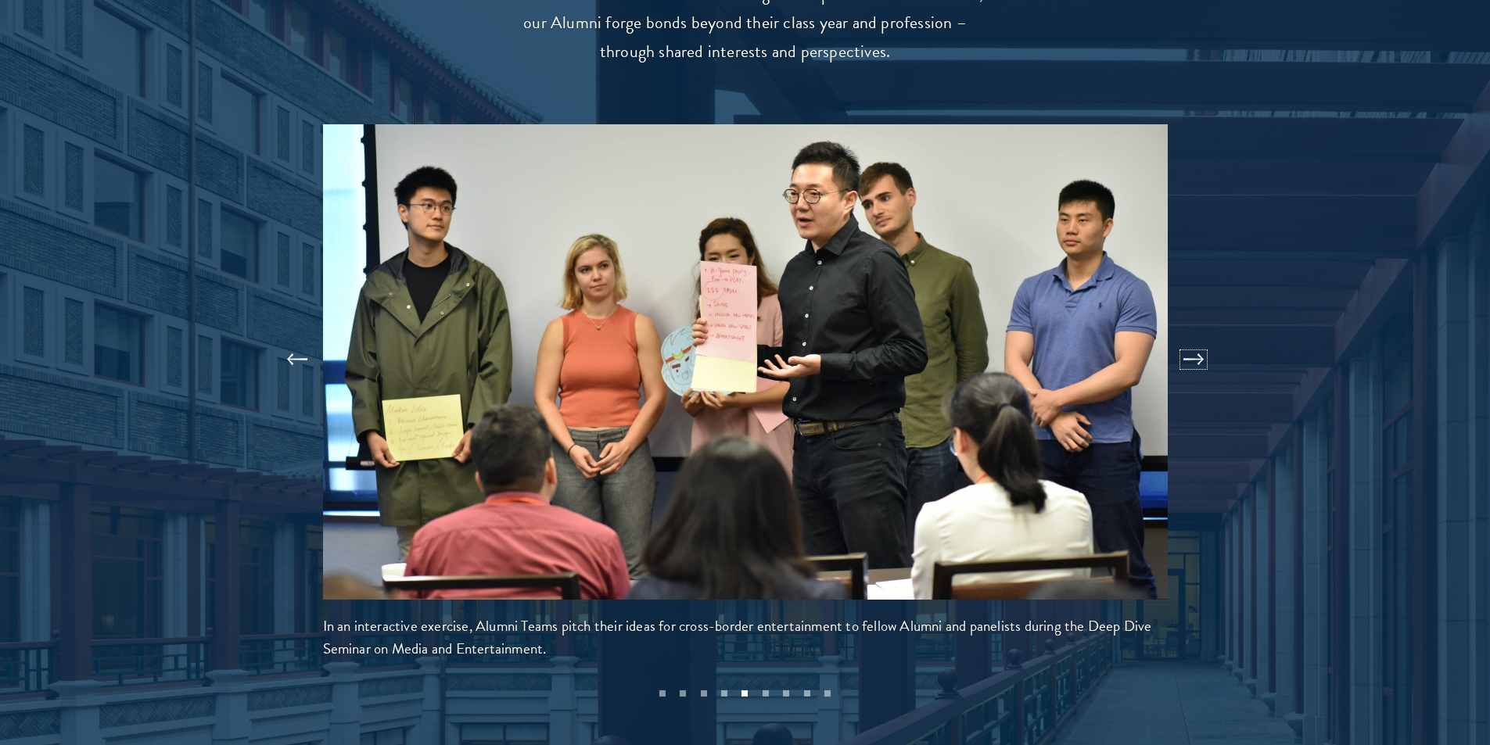
click at [1199, 338] on button at bounding box center [1194, 360] width 52 height 44
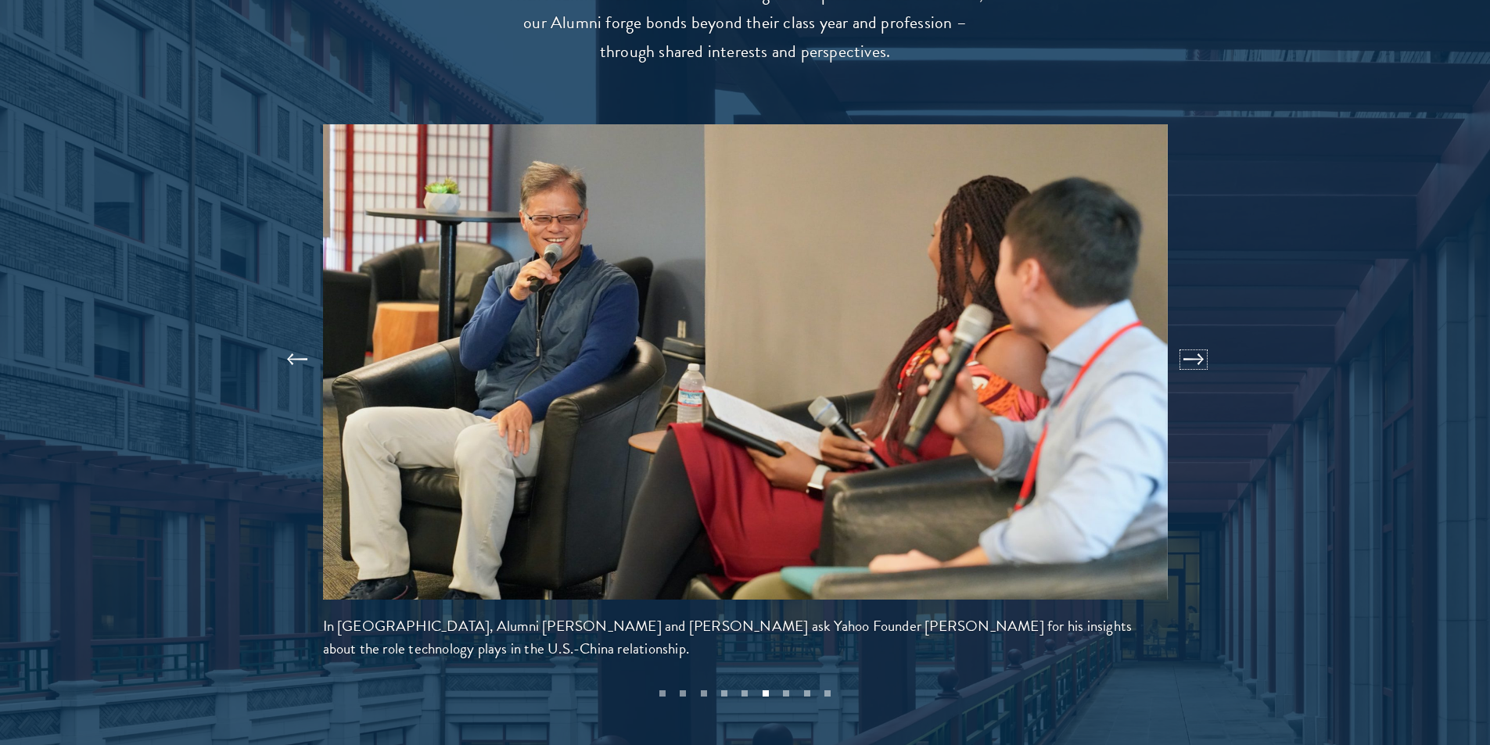
click at [1199, 338] on button at bounding box center [1194, 360] width 52 height 44
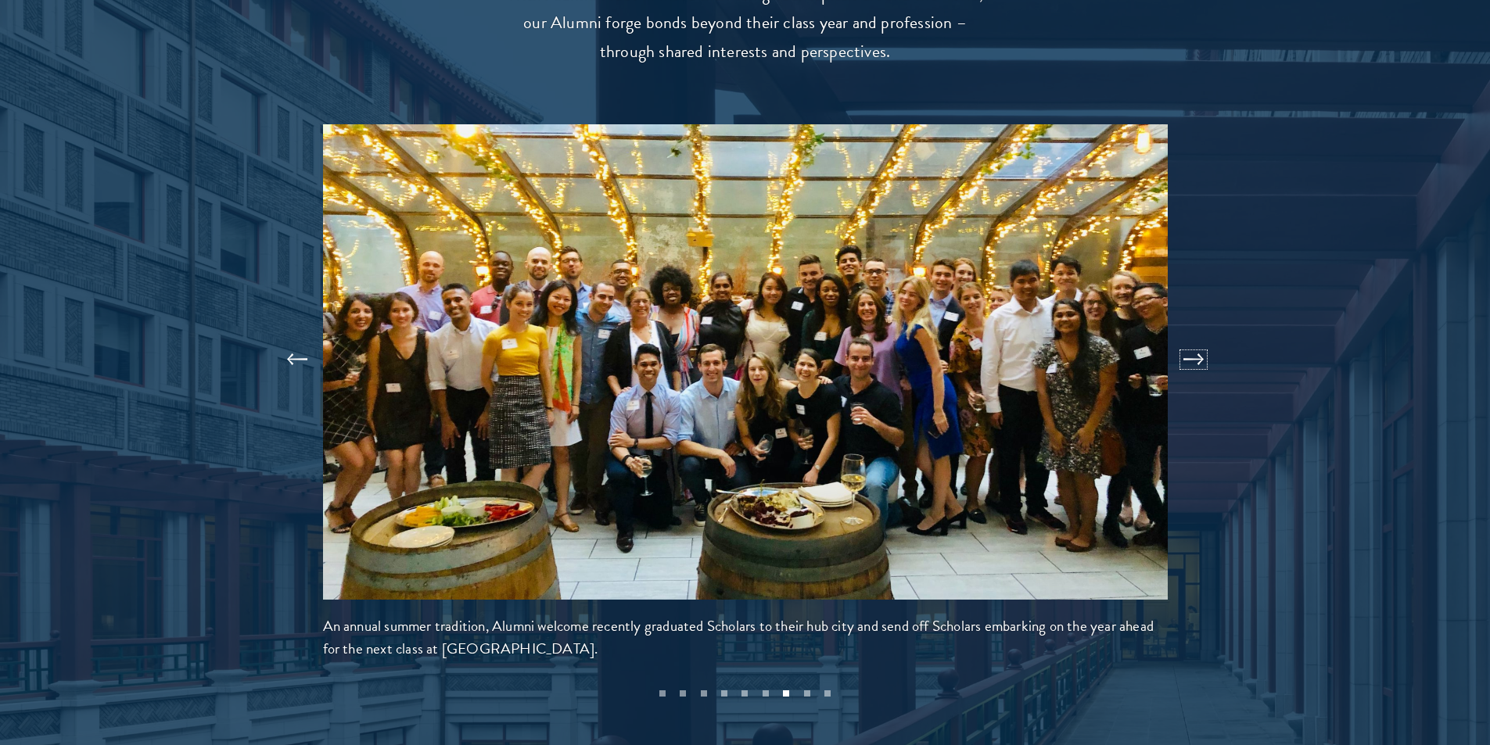
click at [1199, 338] on button at bounding box center [1194, 360] width 52 height 44
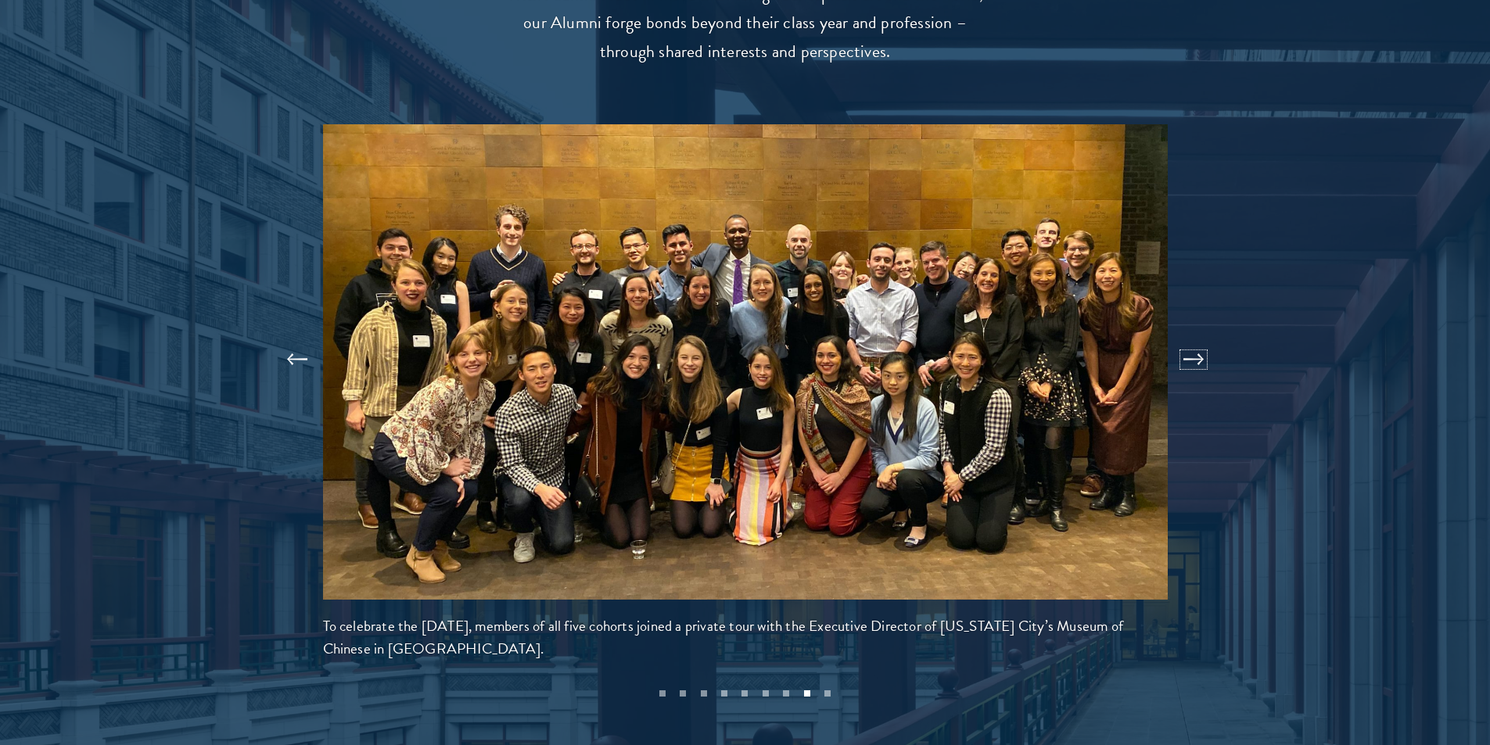
click at [1199, 338] on button at bounding box center [1194, 360] width 52 height 44
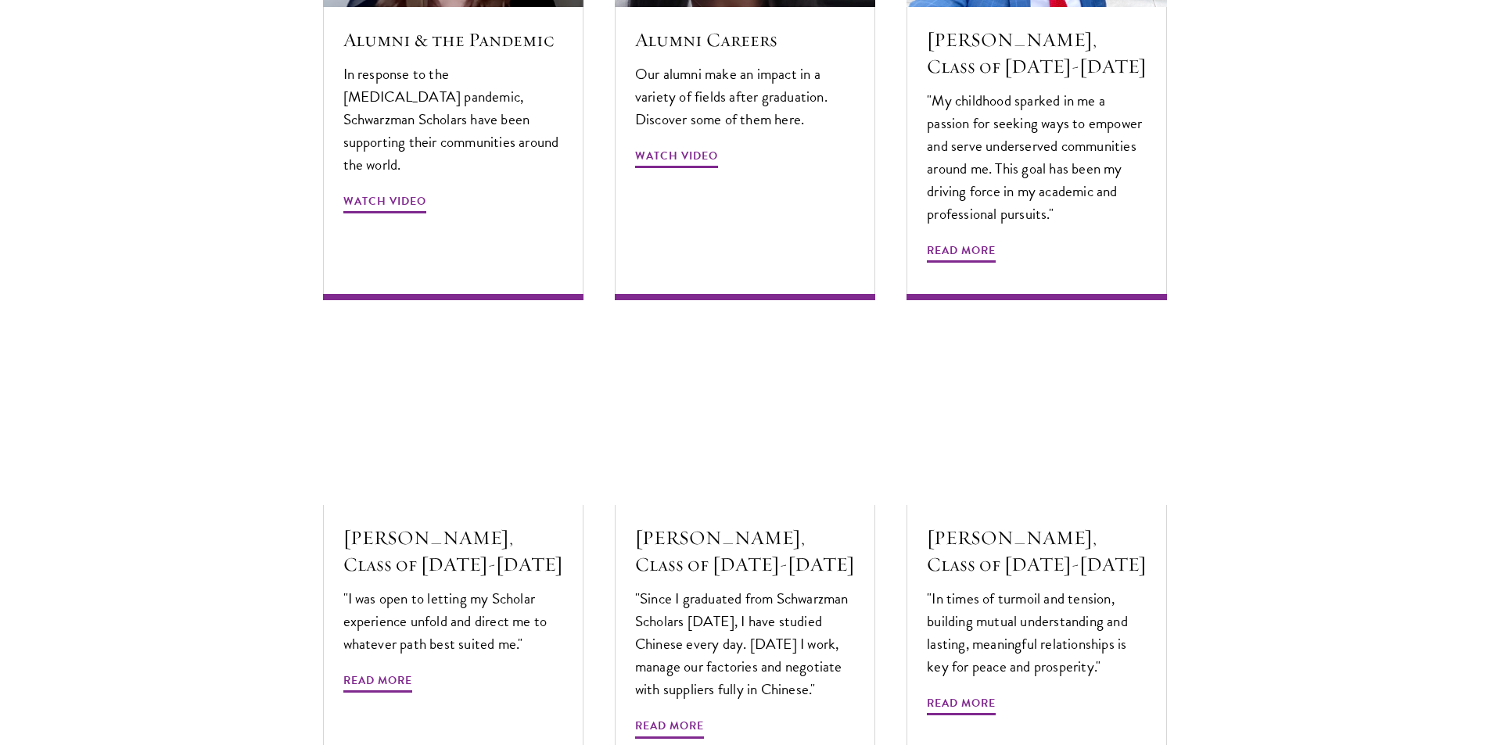
scroll to position [5006, 0]
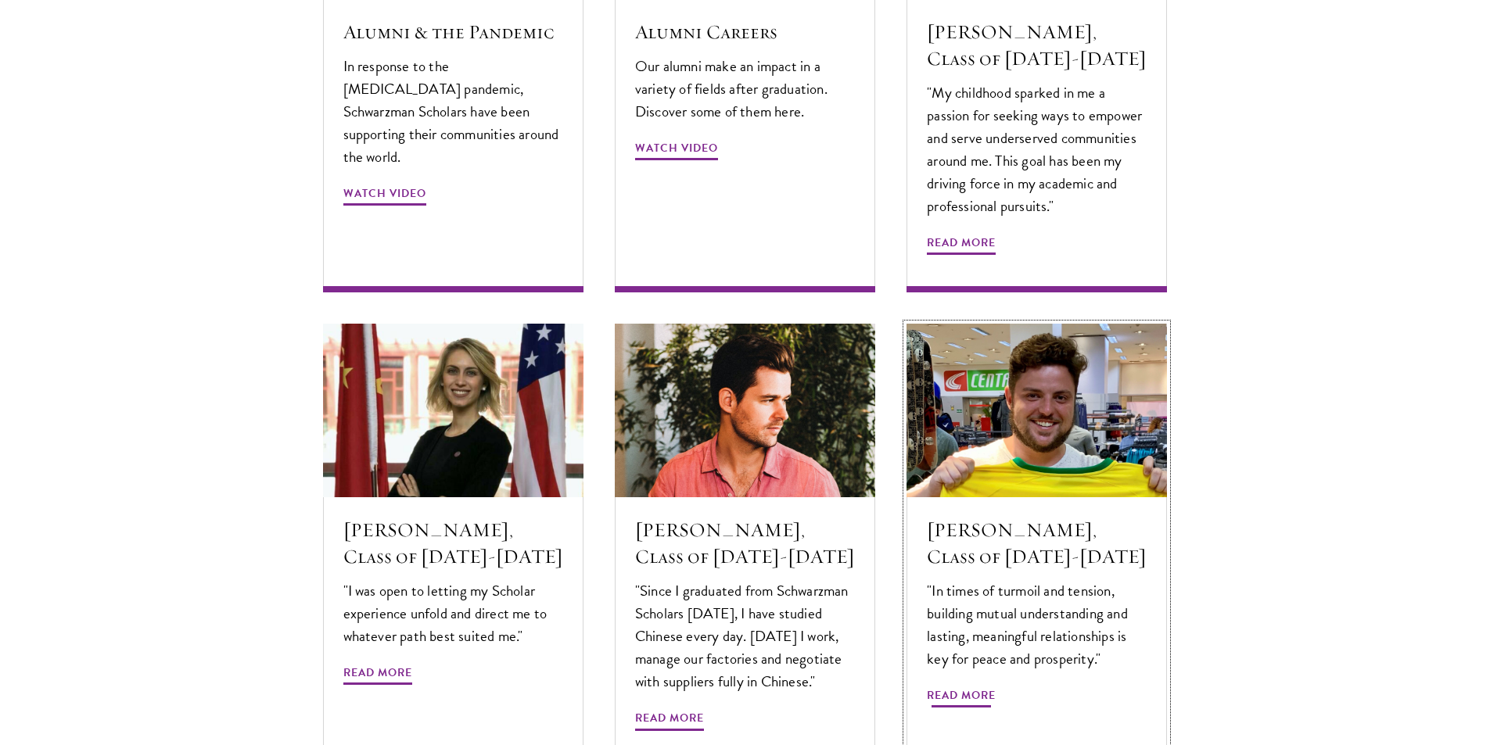
click at [989, 654] on div "Erick Coser, Class of 2017-2018 "In times of turmoil and tension, building mutu…" at bounding box center [1037, 632] width 260 height 271
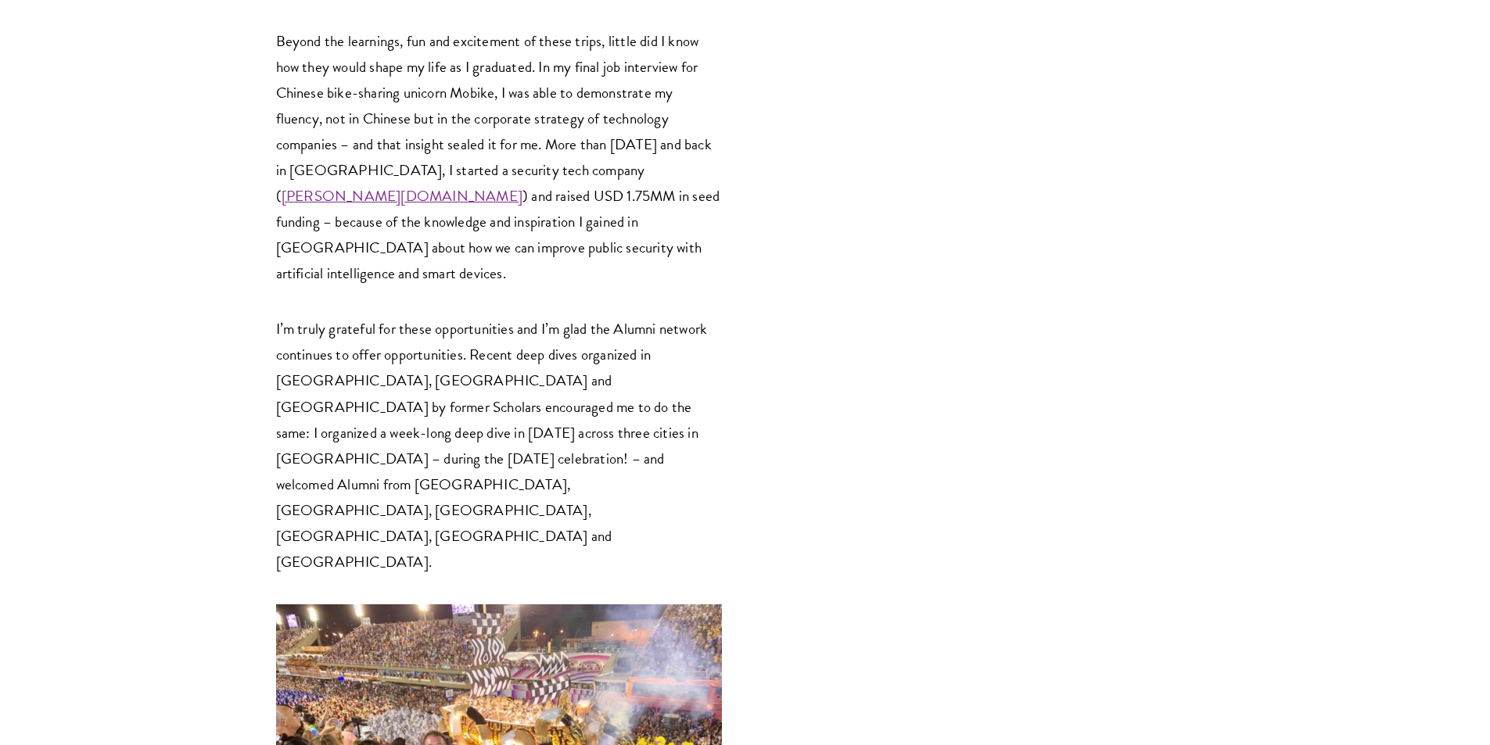
scroll to position [3520, 0]
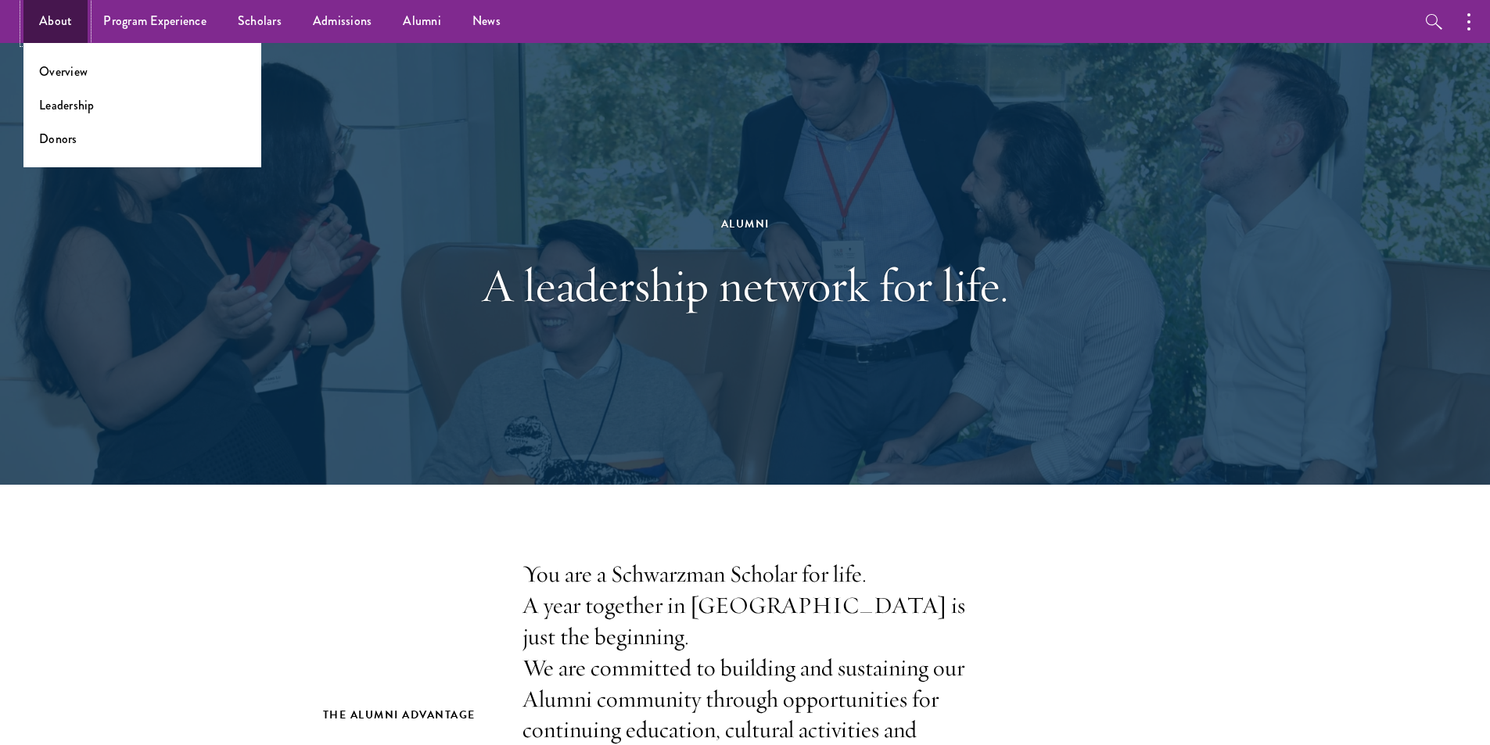
click at [59, 27] on link "About" at bounding box center [55, 21] width 64 height 43
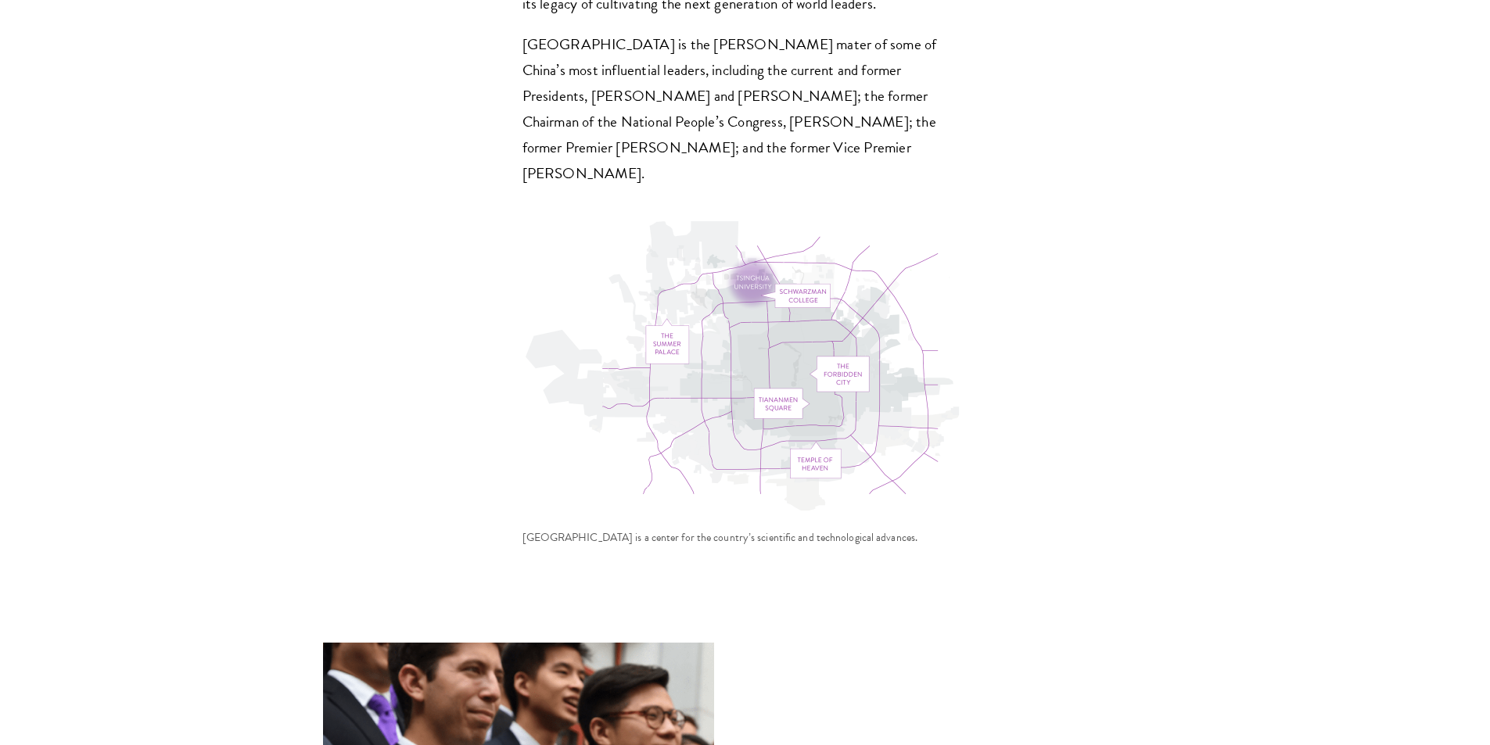
scroll to position [5319, 0]
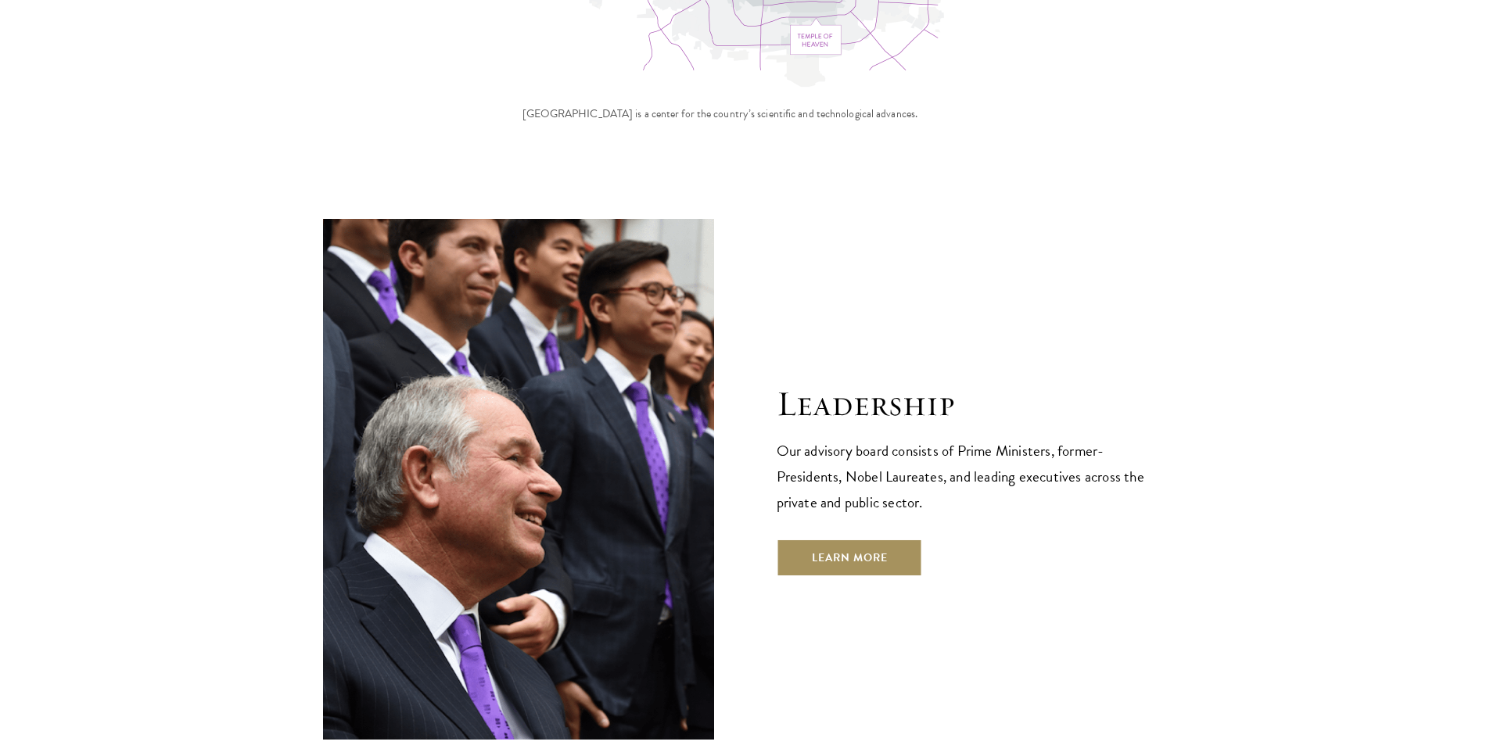
click at [900, 539] on link "Learn More" at bounding box center [850, 558] width 146 height 38
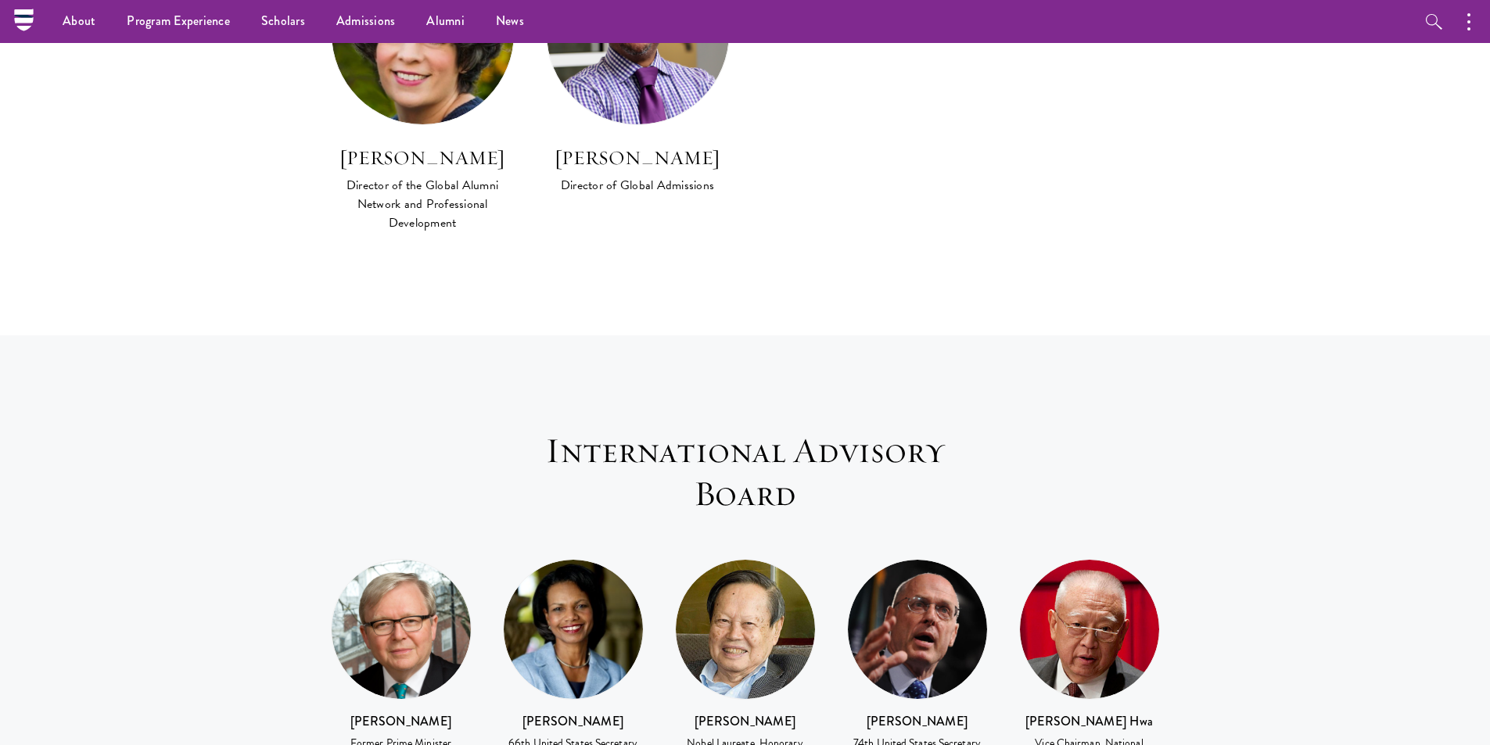
scroll to position [1370, 0]
